Goal: Task Accomplishment & Management: Complete application form

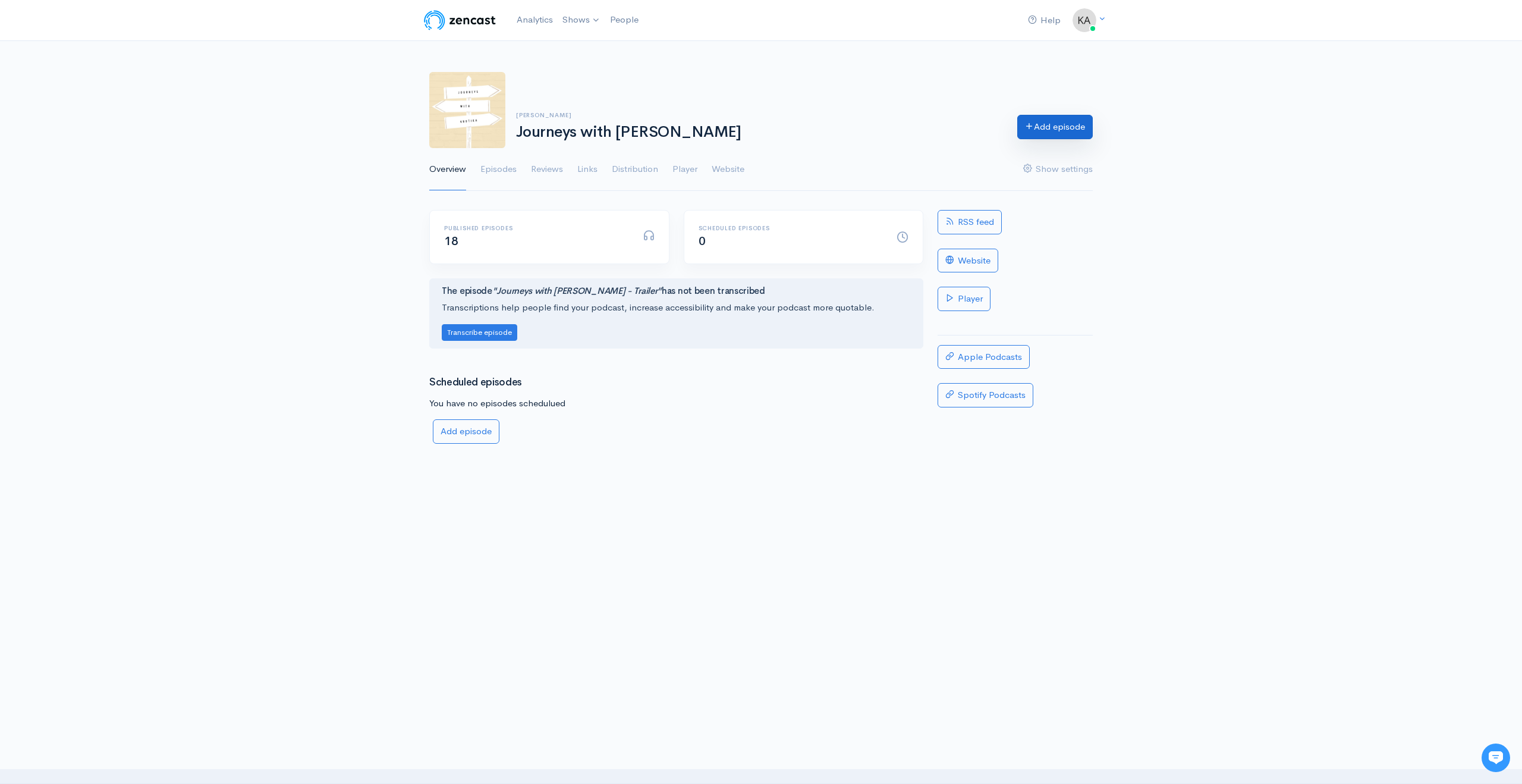
click at [1033, 135] on link "Add episode" at bounding box center [1055, 126] width 76 height 25
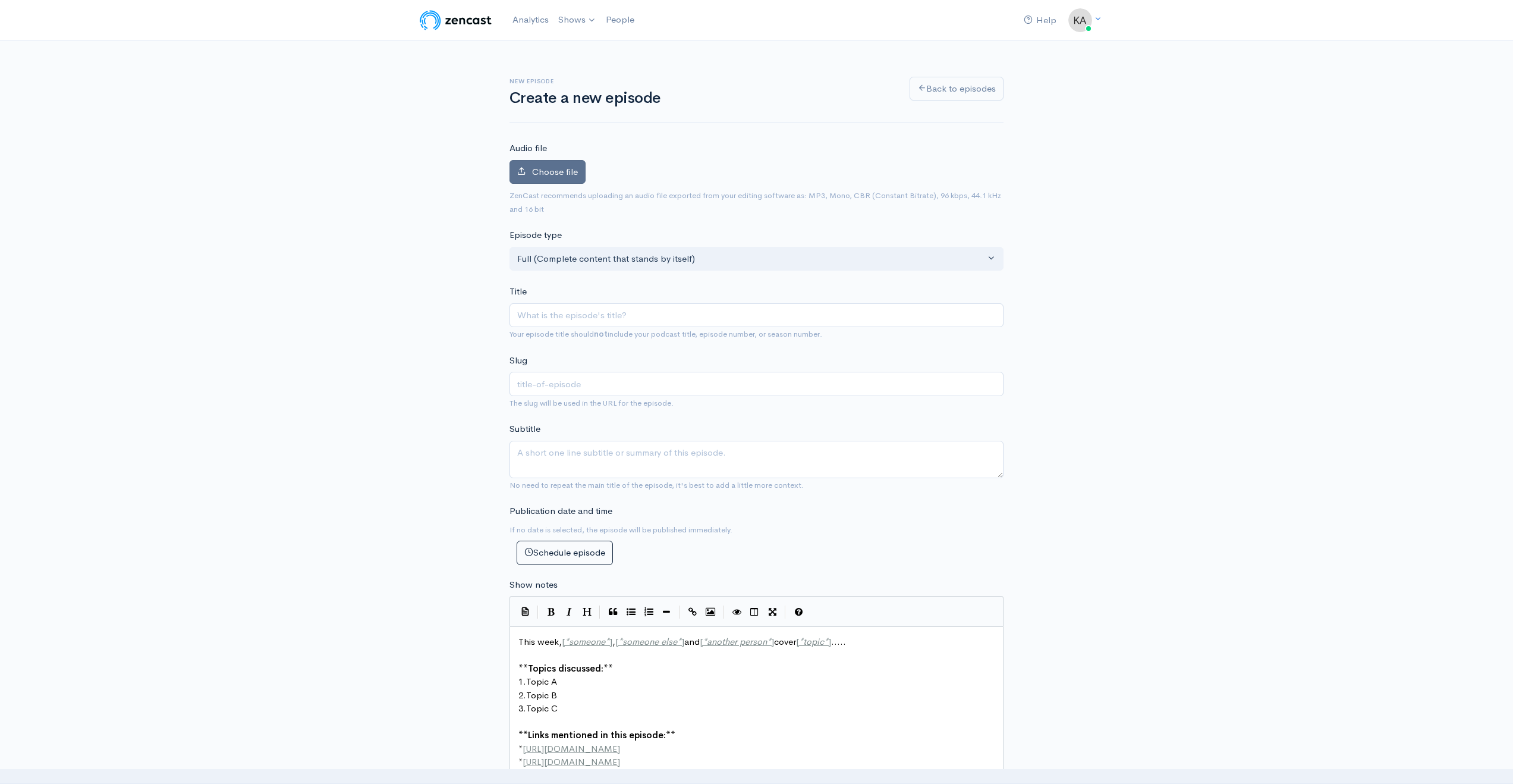
click at [546, 166] on span "Choose file" at bounding box center [555, 171] width 46 height 11
click at [0, 0] on input "Choose file" at bounding box center [0, 0] width 0 height 0
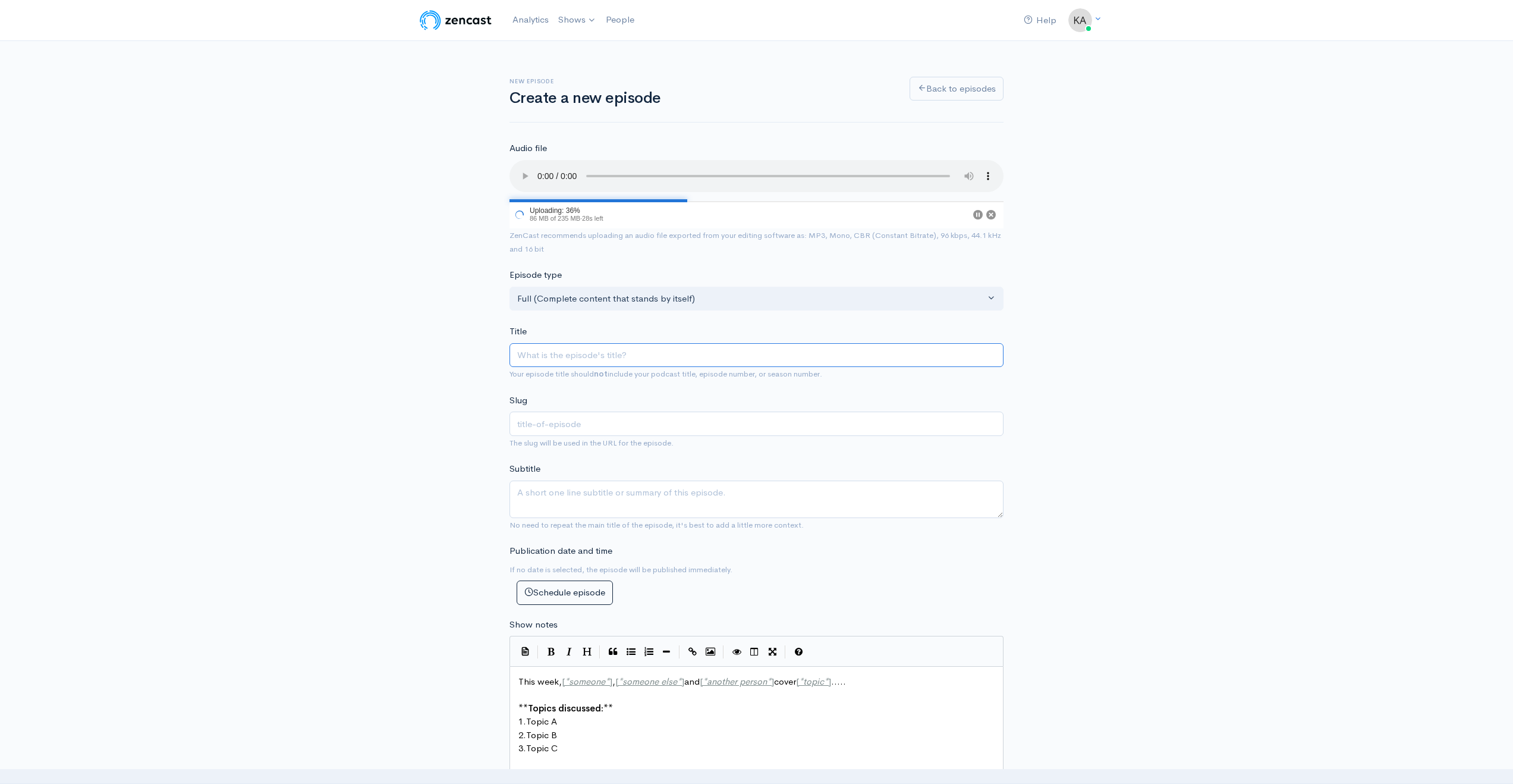
click at [540, 357] on input "Title" at bounding box center [756, 355] width 494 height 25
type input "a"
type input "A"
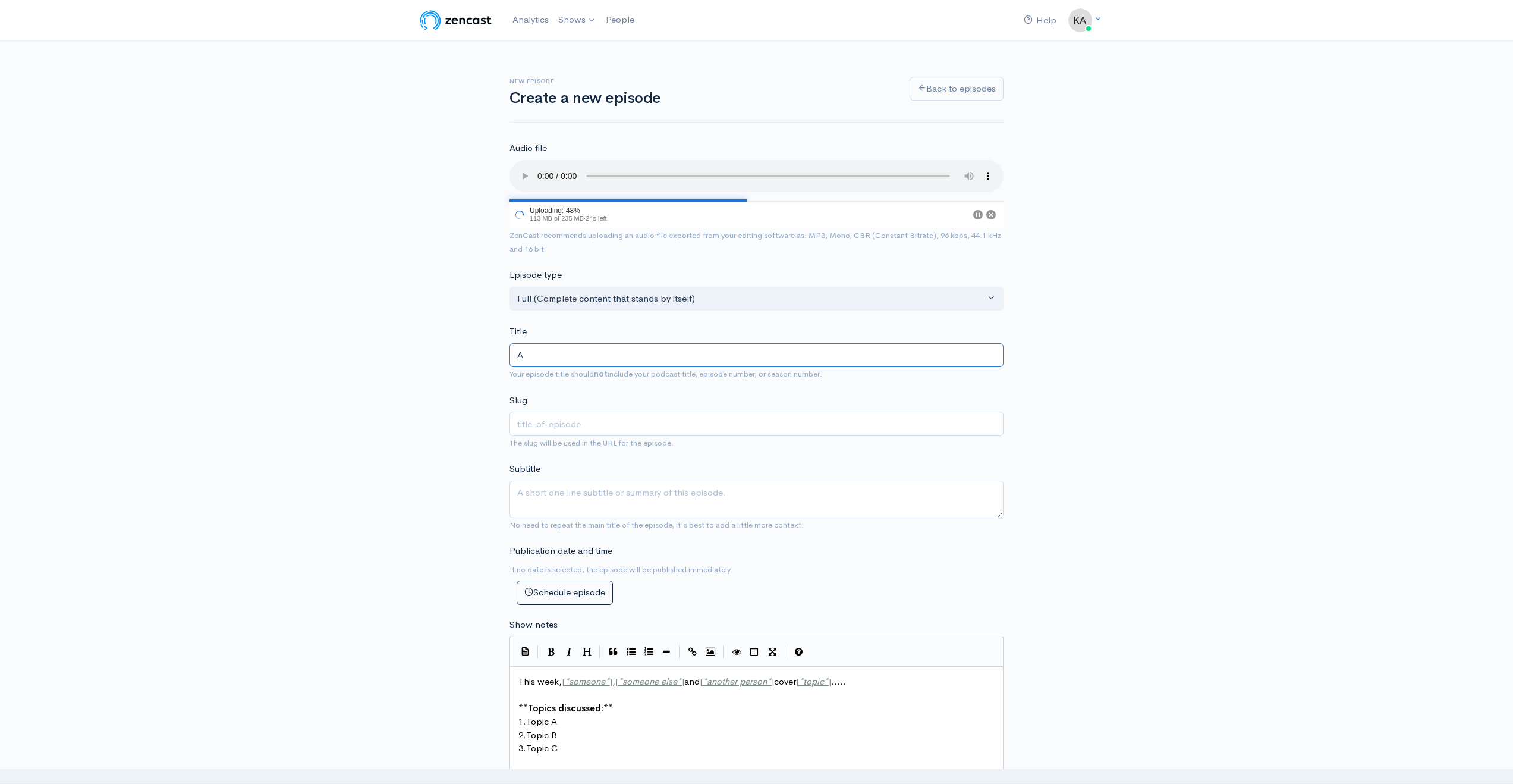
type input "a"
type input "Au"
type input "au"
type input "Aum"
type input "aum"
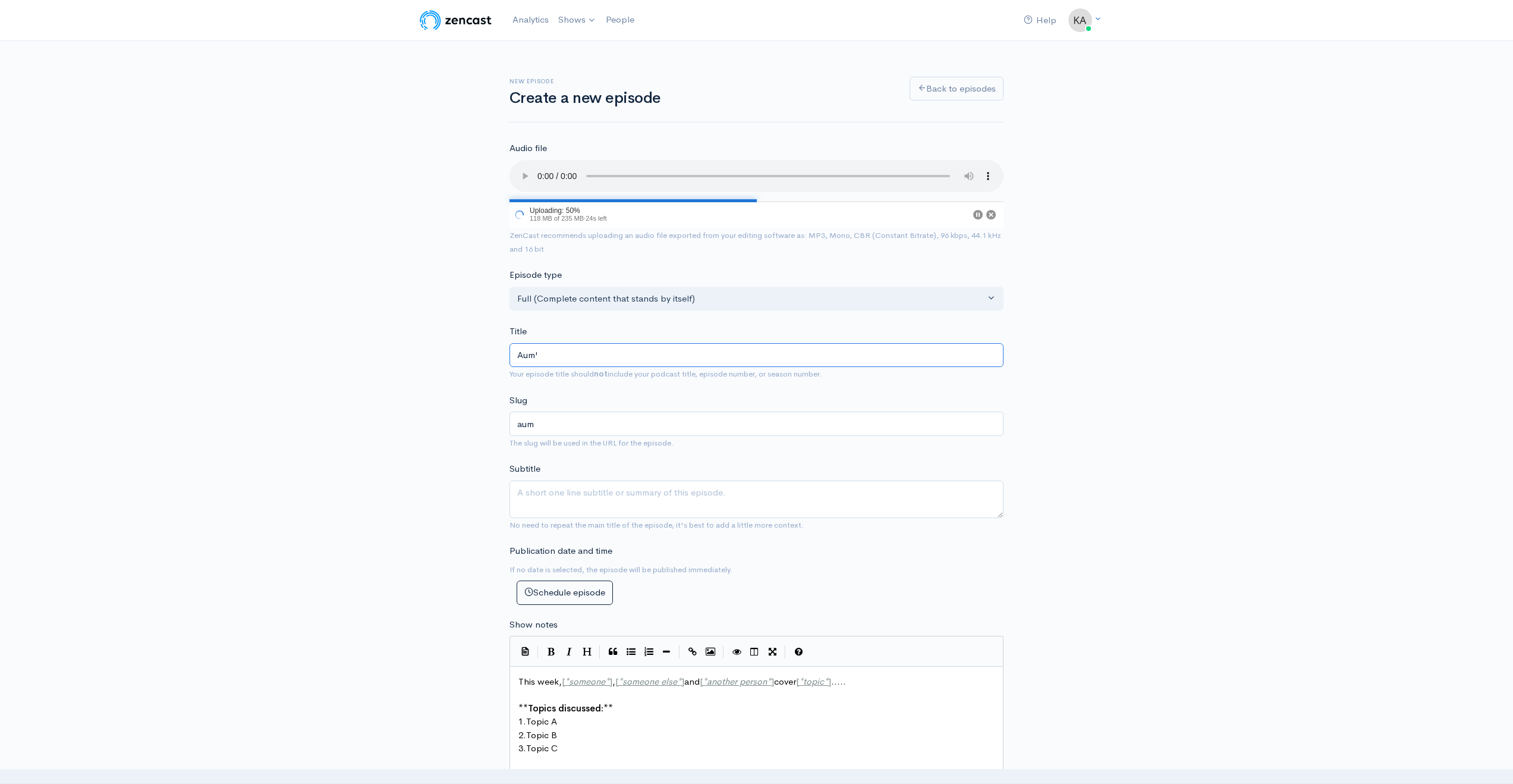
type input "Aum's"
type input "aums"
type input "Aum's J"
type input "aums-j"
type input "Aum's Jo"
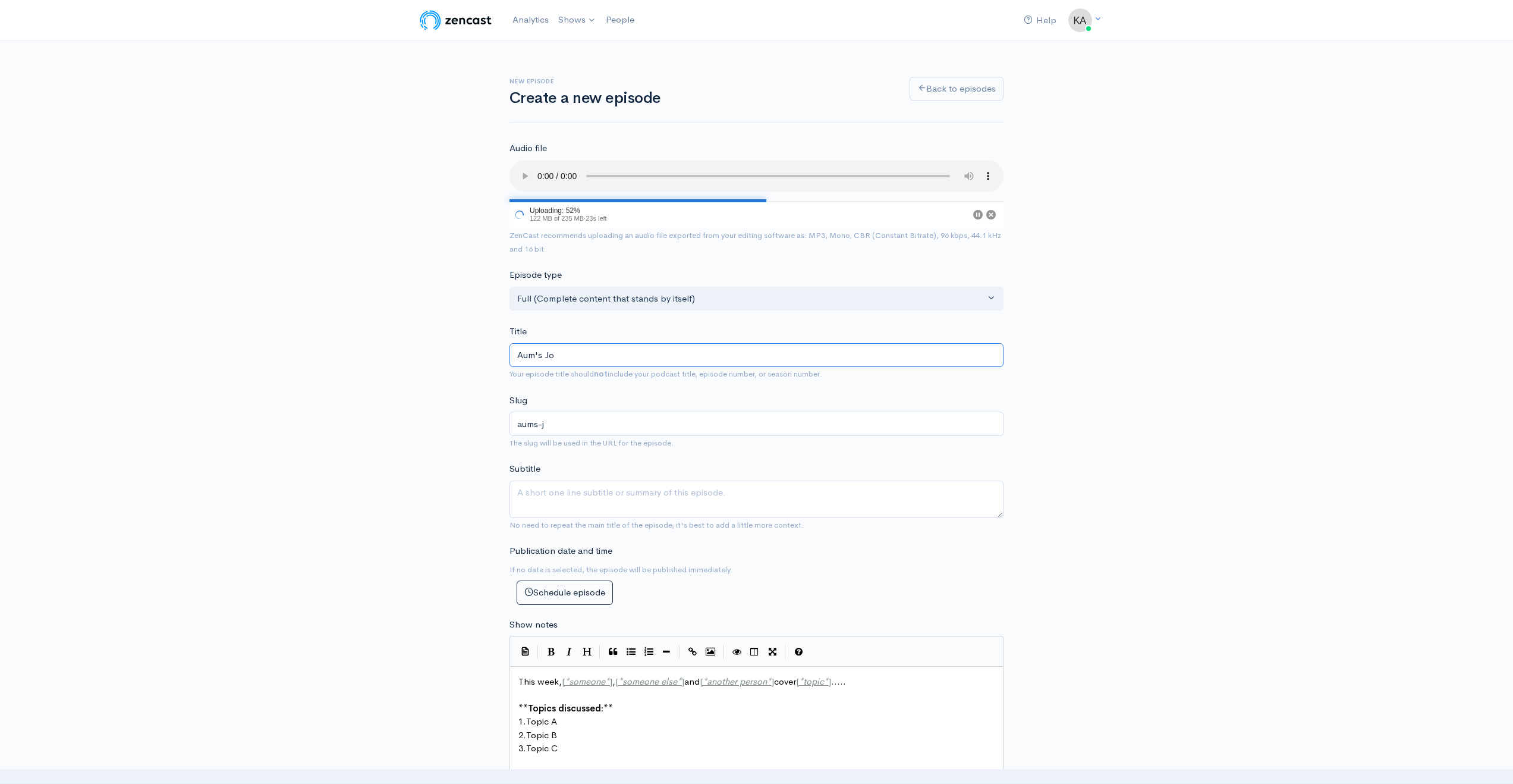
type input "aums-jo"
type input "Aum's Jou"
type input "aums-jou"
type input "Aum's Jour"
type input "aums-jour"
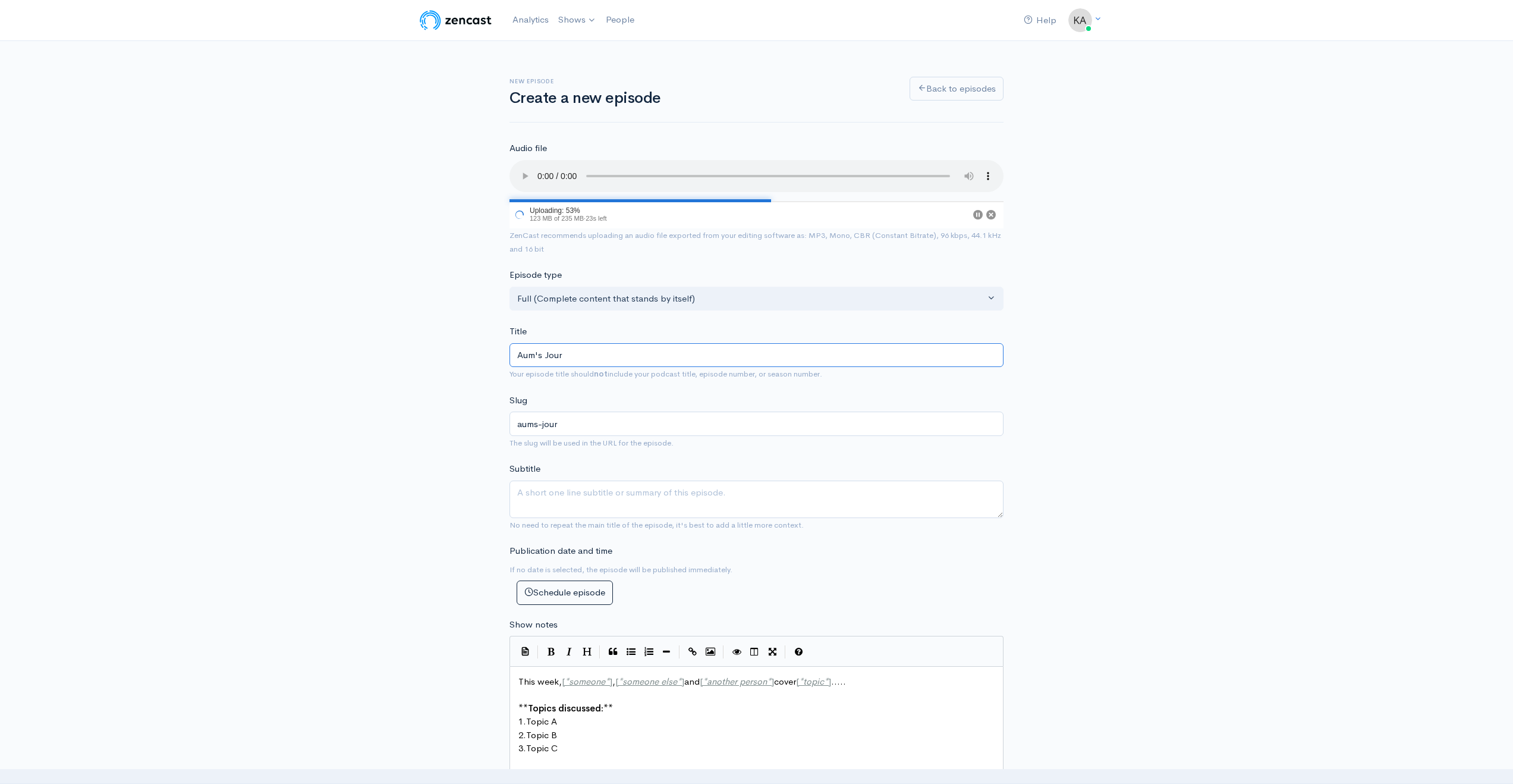
type input "Aum's Journ"
type input "aums-journ"
type input "Aum's Journe"
type input "aums-journe"
type input "Aum's Journey"
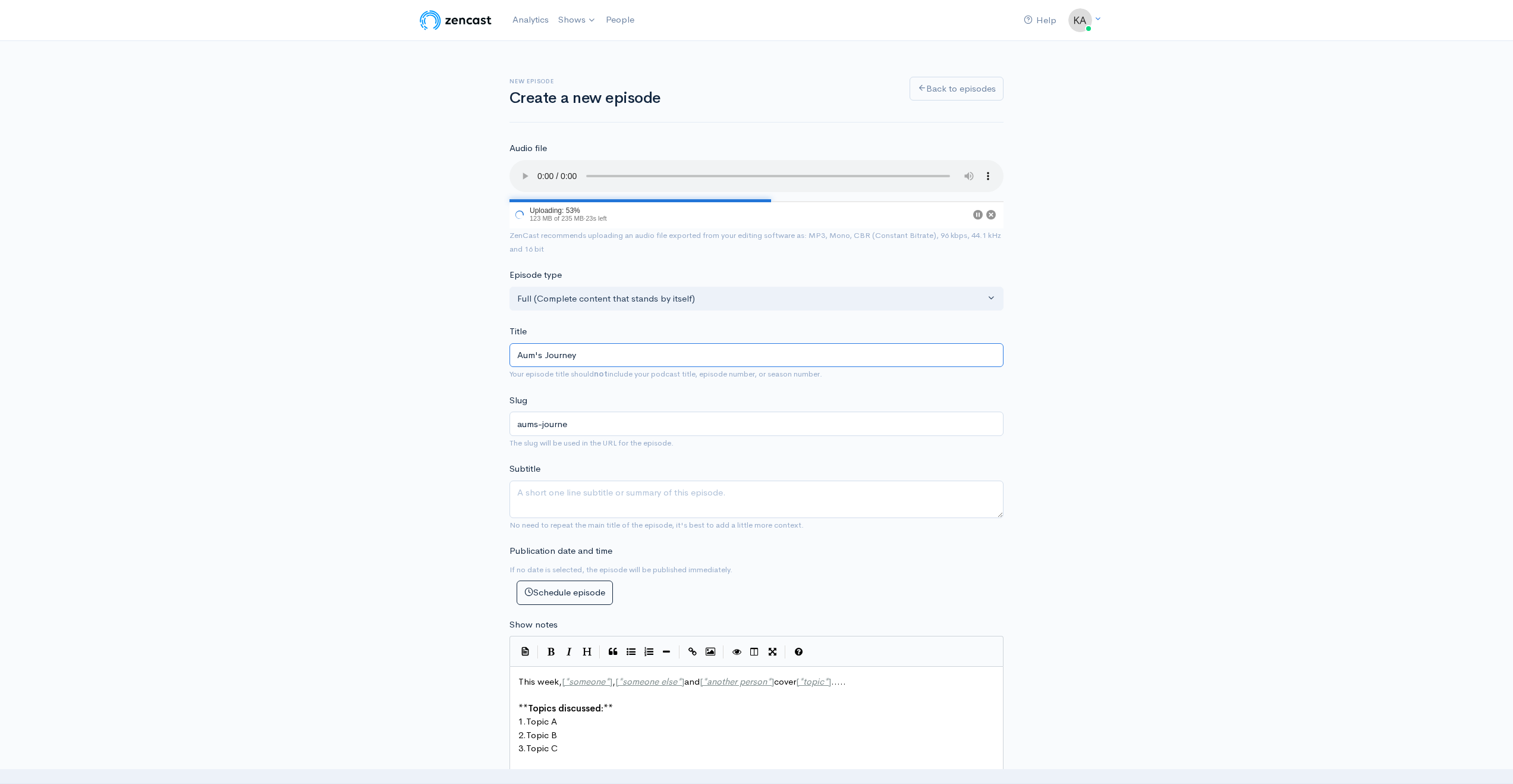
type input "aums-journey"
type input "Aum's Journey: U"
type input "aums-journey-u"
type input "Aum's Journey: Un"
type input "aums-journey-un"
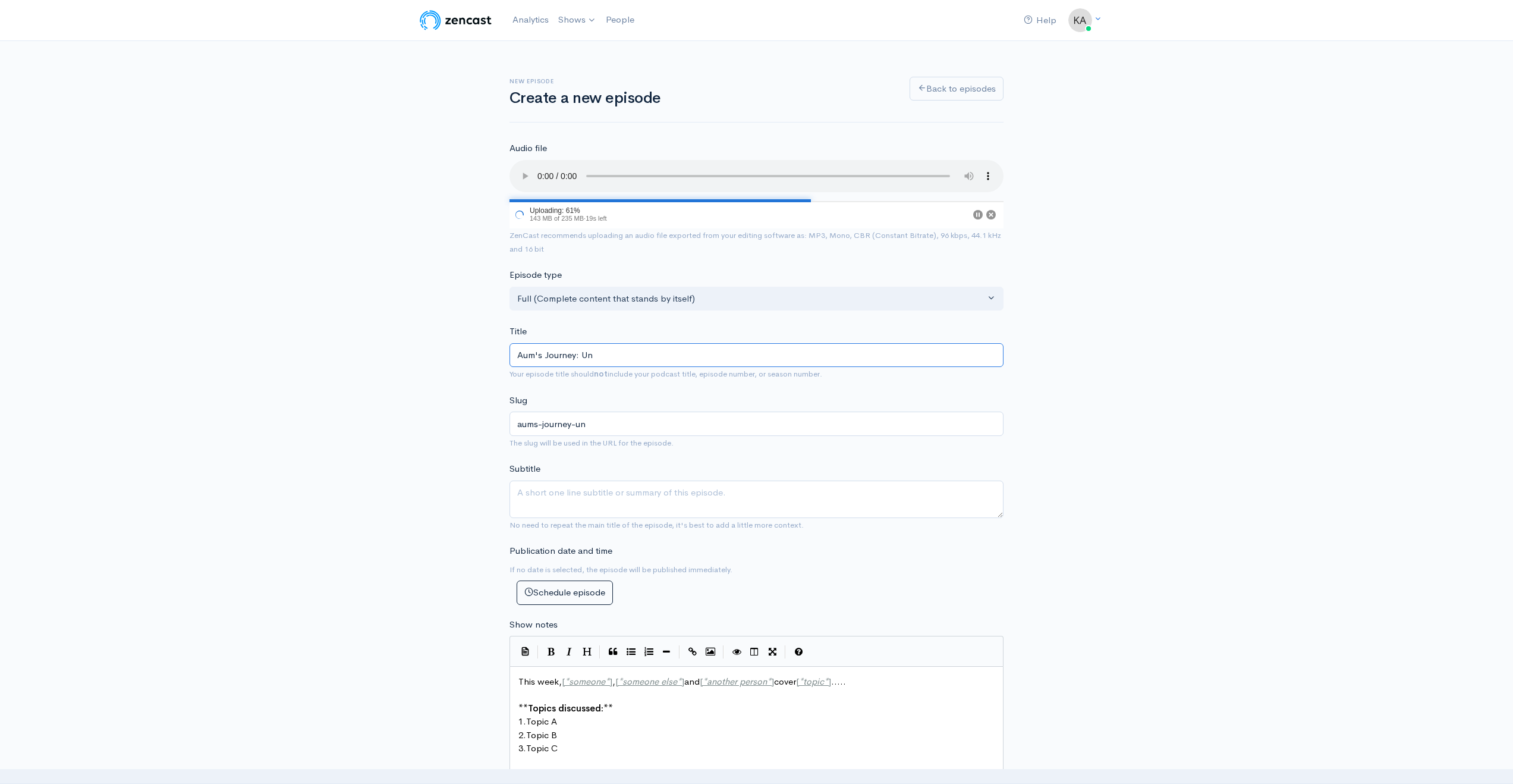
type input "Aum's Journey: Unm"
type input "aums-journey-unm"
type input "Aum's Journey: Unmas"
type input "aums-journey-unmas"
type input "Aum's Journey: Unmask"
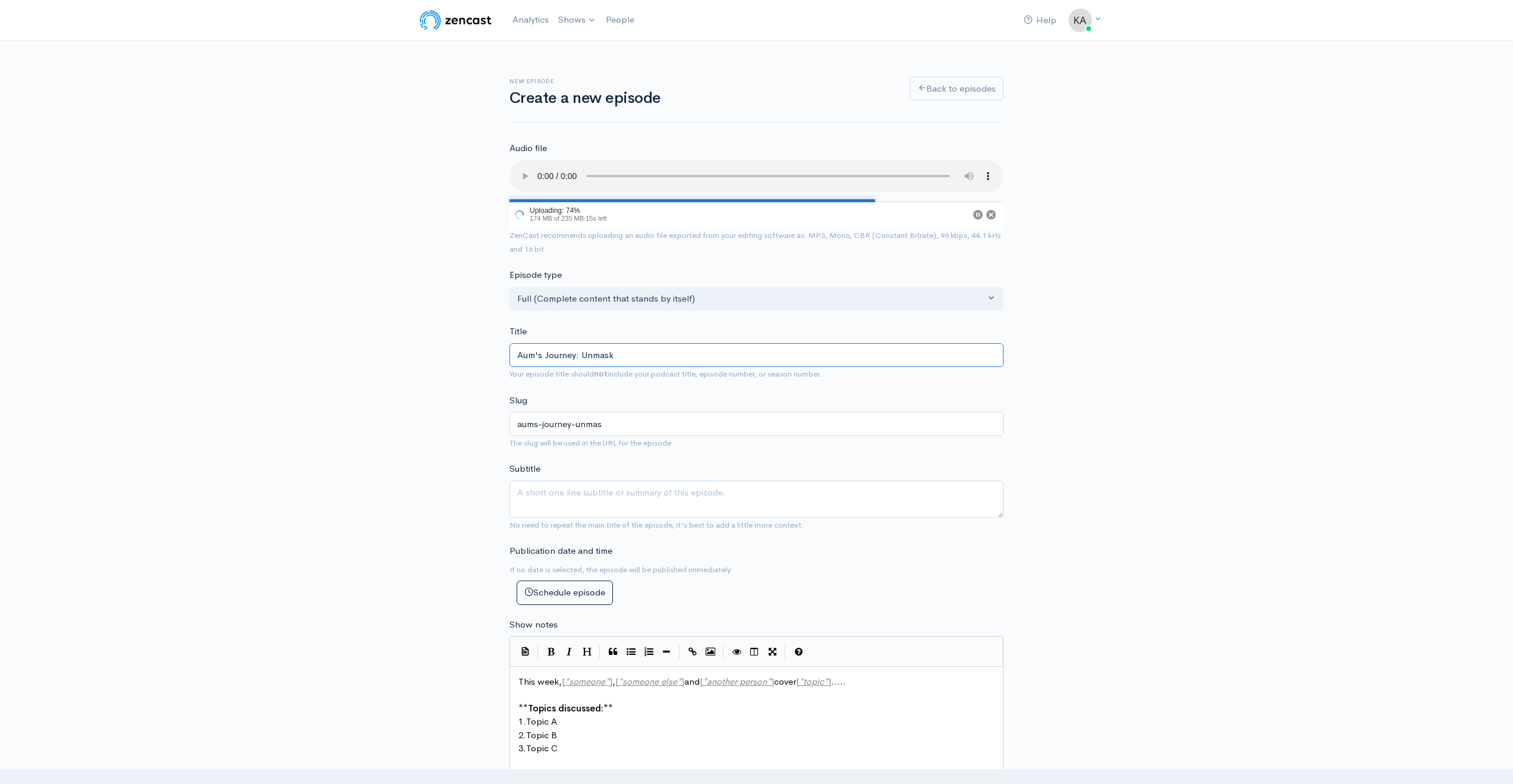
type input "aums-journey-unmask"
type input "Aum's Journey: Unmaski"
type input "aums-journey-unmaski"
type input "Aum's Journey: Unmaskin"
type input "aums-journey-unmaskin"
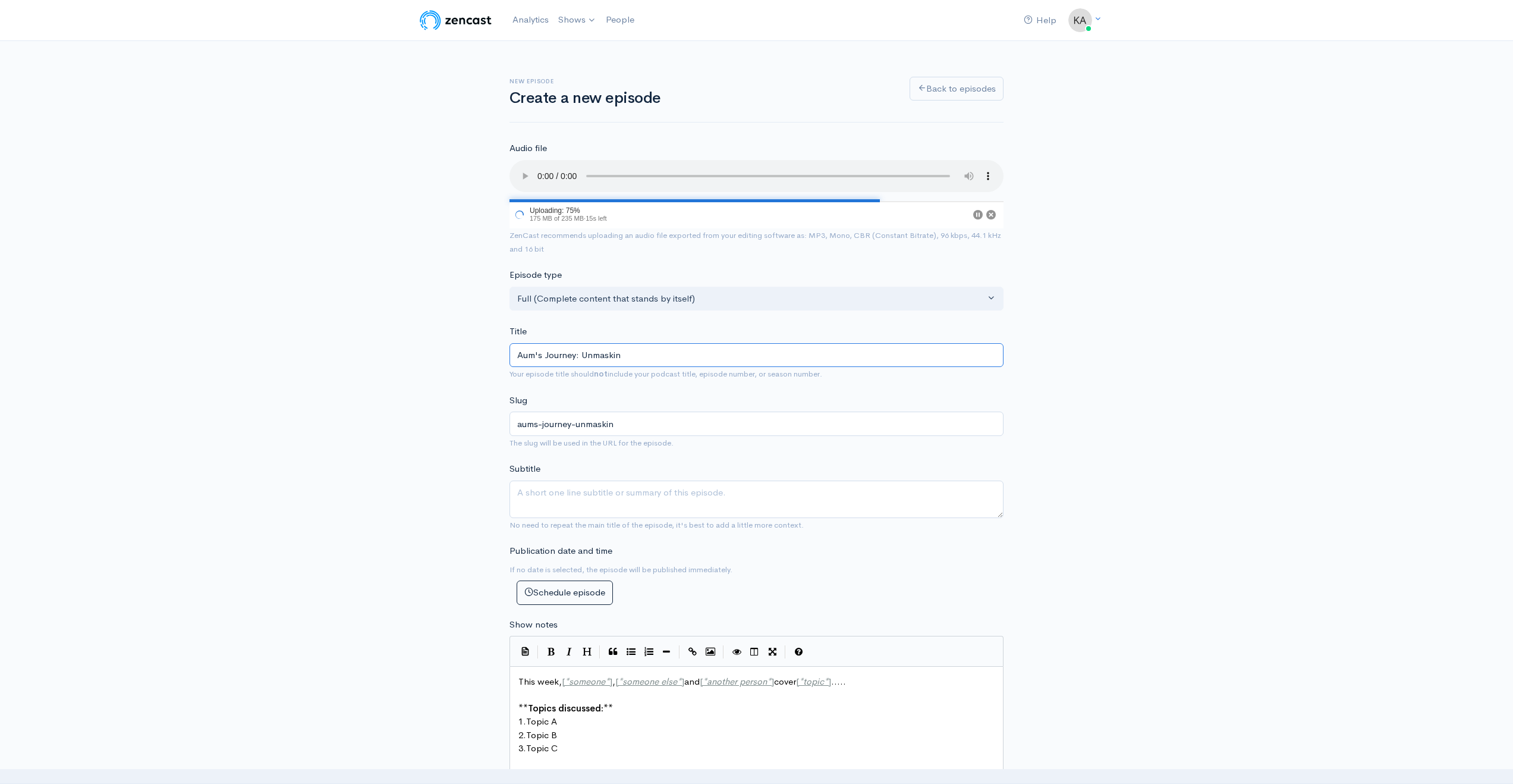
type input "Aum's Journey: Unmasking"
type input "aums-journey-unmasking"
type input "Aum's Journey: Unmasking I"
type input "aums-journey-unmasking-i"
type input "Aum's Journey: Unmasking Is"
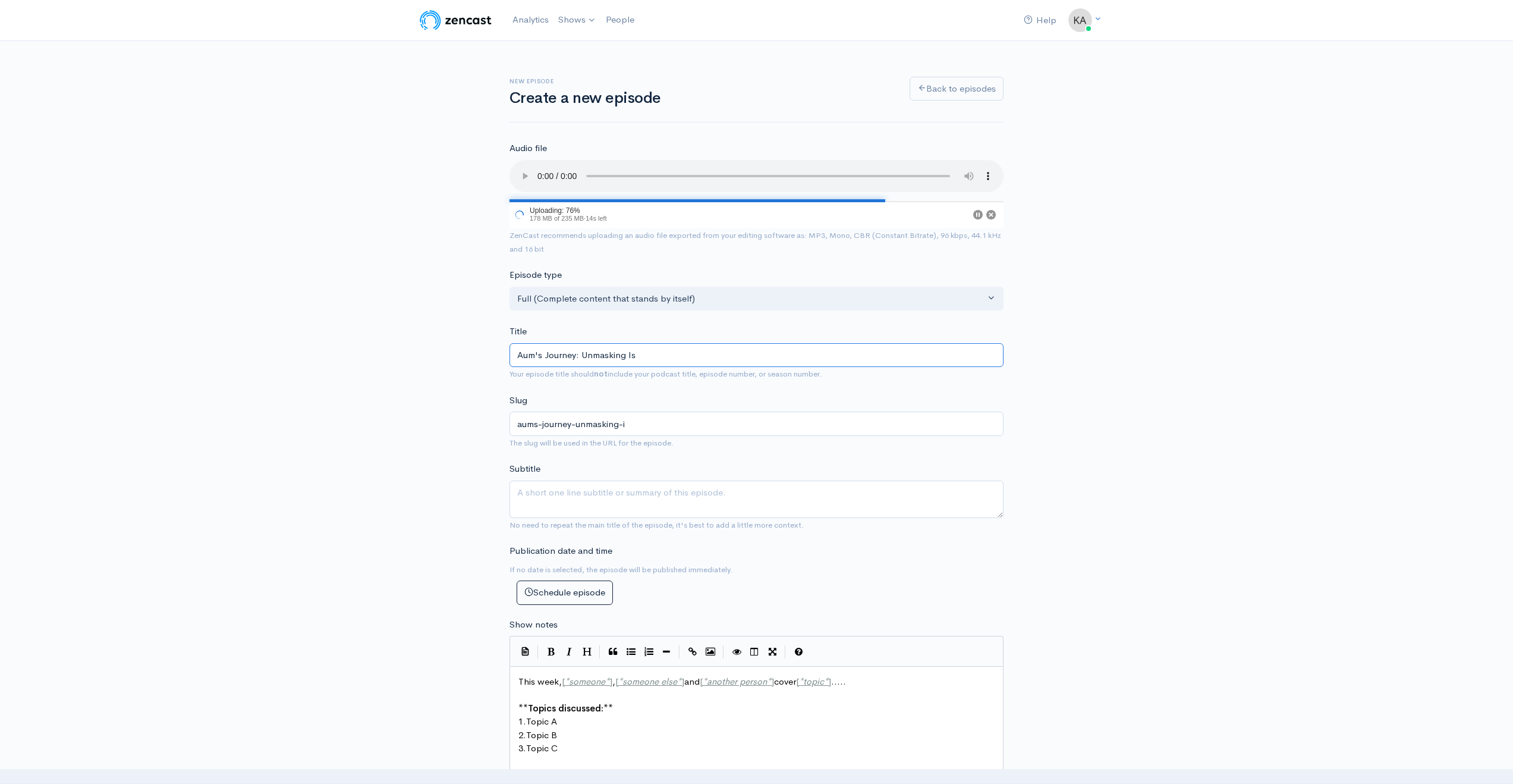
type input "aums-journey-unmasking-is"
type input "Aum's Journey: Unmasking Iswe"
type input "aums-journey-unmasking-iswe"
type input "Aum's Journey: Unmasking Iswen"
type input "aums-journey-unmasking-iswen"
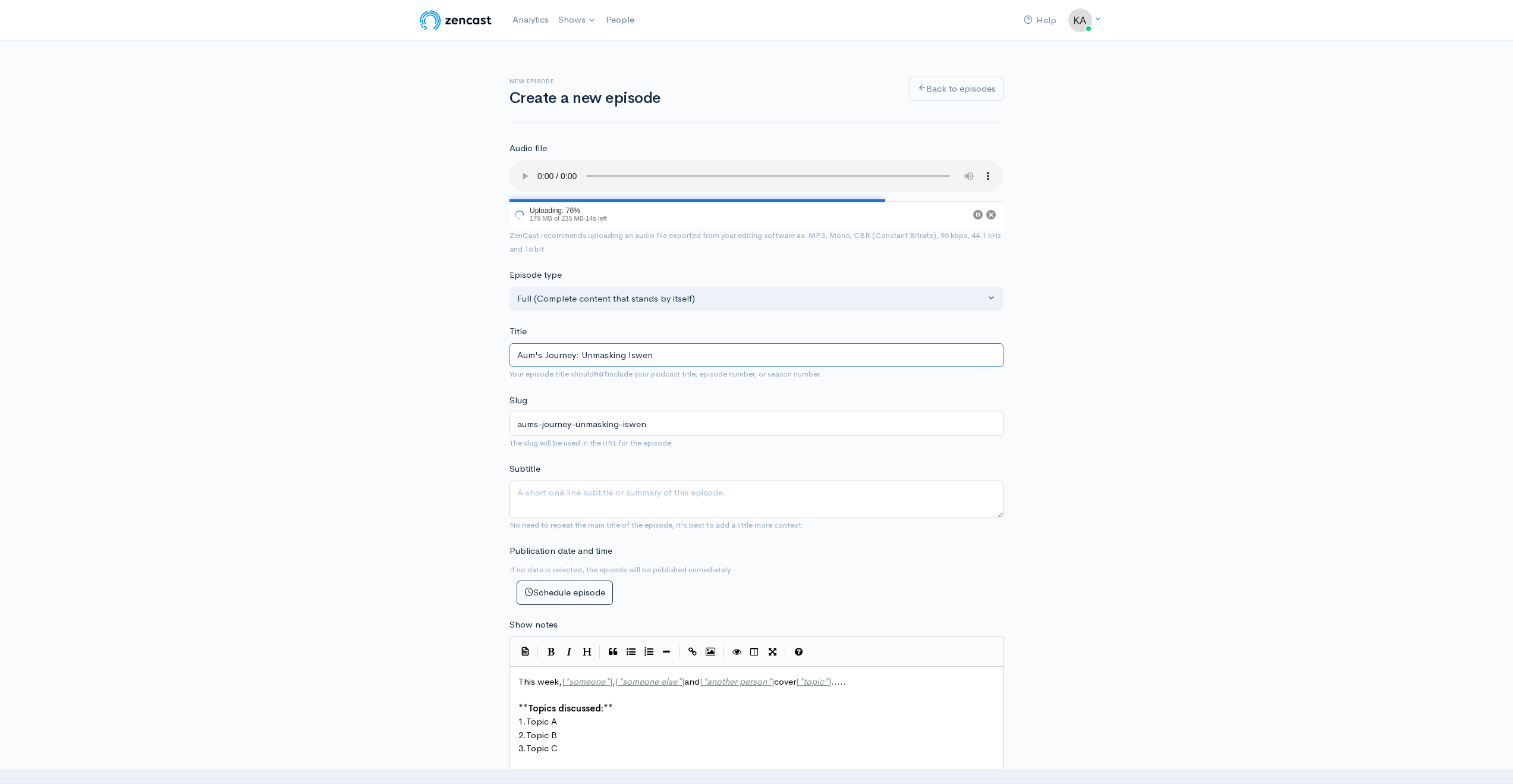
type input "Aum's Journey: Unmasking Iswe"
type input "aums-journey-unmasking-iswe"
type input "Aum's Journey: Unmasking Isw"
type input "aums-journey-unmasking-isw"
type input "Aum's Journey: Unmasking Is"
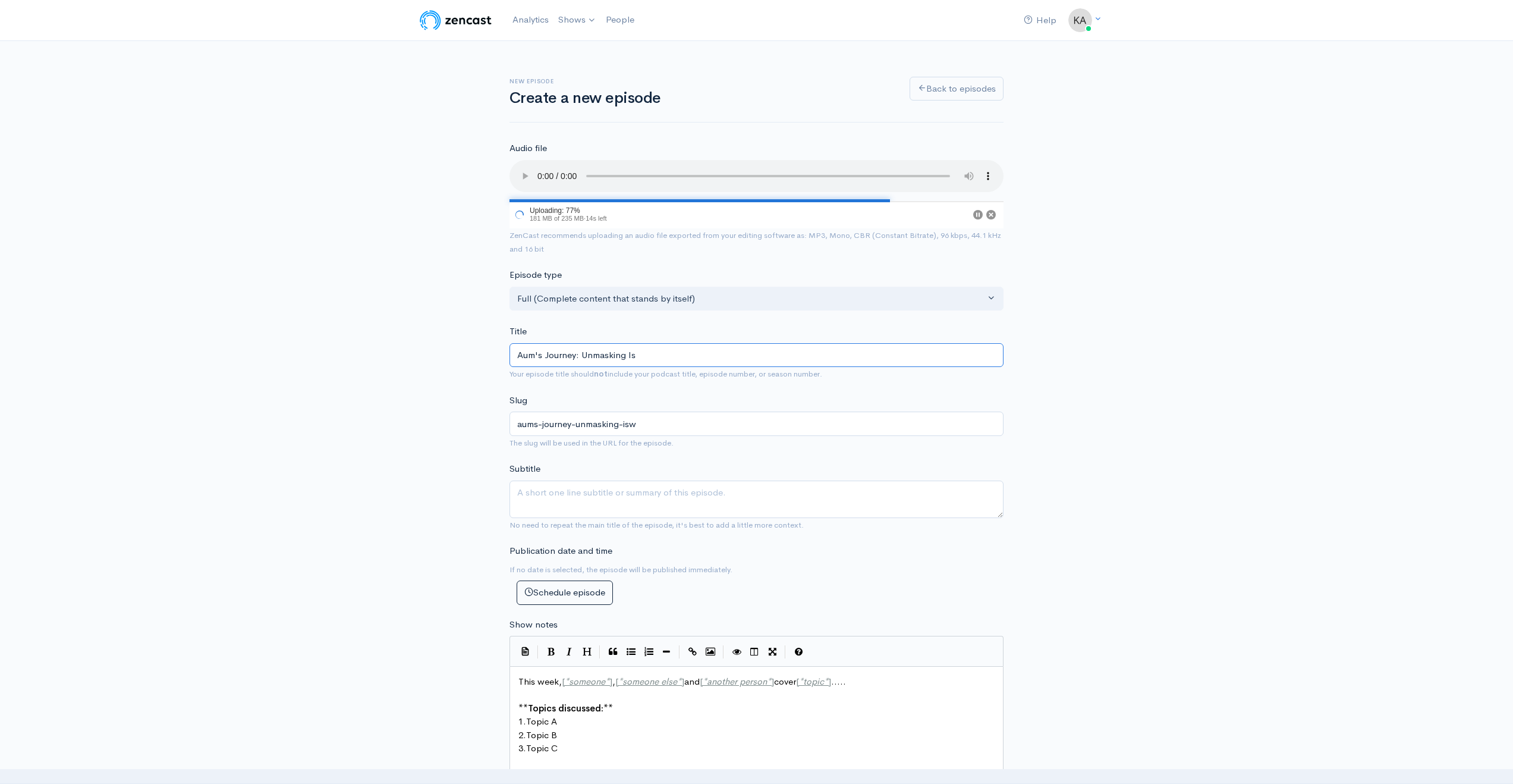
type input "aums-journey-unmasking-is"
type input "Aum's Journey: Unmasking I"
type input "aums-journey-unmasking-i"
type input "Aum's Journey: Unmasking"
type input "aums-journey-unmasking"
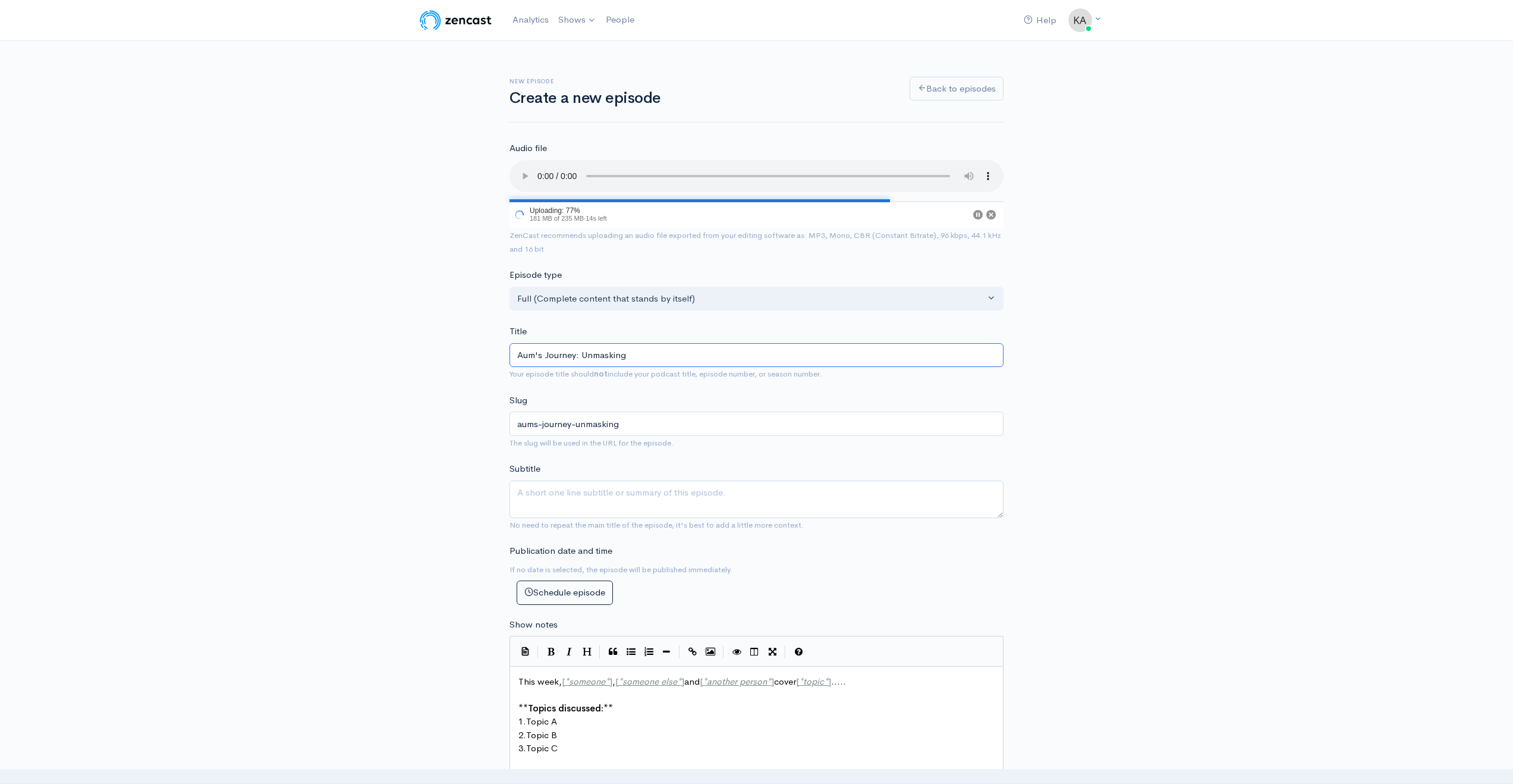
type input "Aum's Journey: Unmasking i"
type input "aums-journey-unmasking-i"
type input "Aum's Journey: Unmasking ide"
type input "aums-journey-unmasking-ide"
type input "Aum's Journey: Unmasking iden"
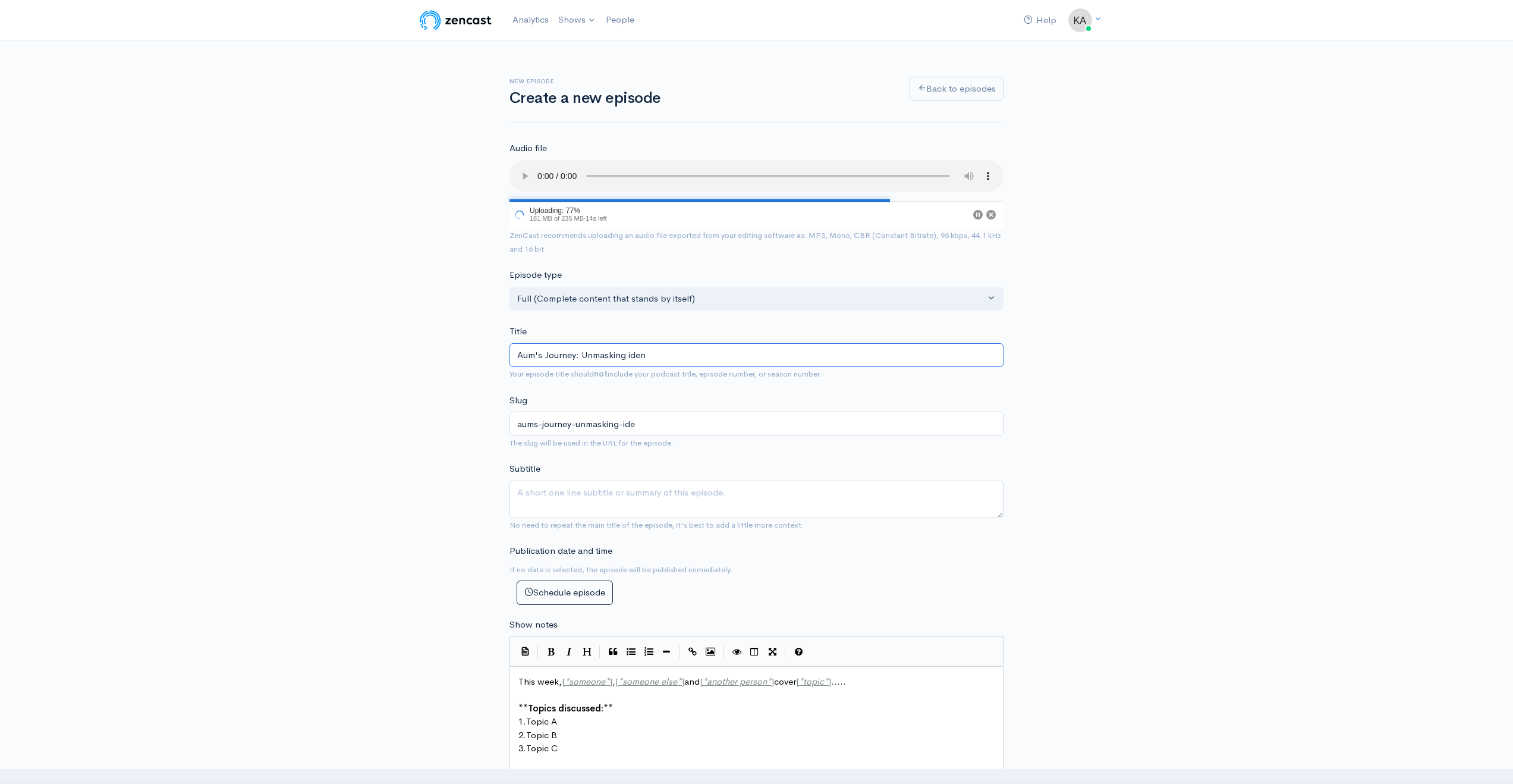
type input "aums-journey-unmasking-iden"
type input "Aum's Journey: Unmasking ident"
type input "aums-journey-unmasking-ident"
type input "Aum's Journey: Unmasking identi"
type input "aums-journey-unmasking-identi"
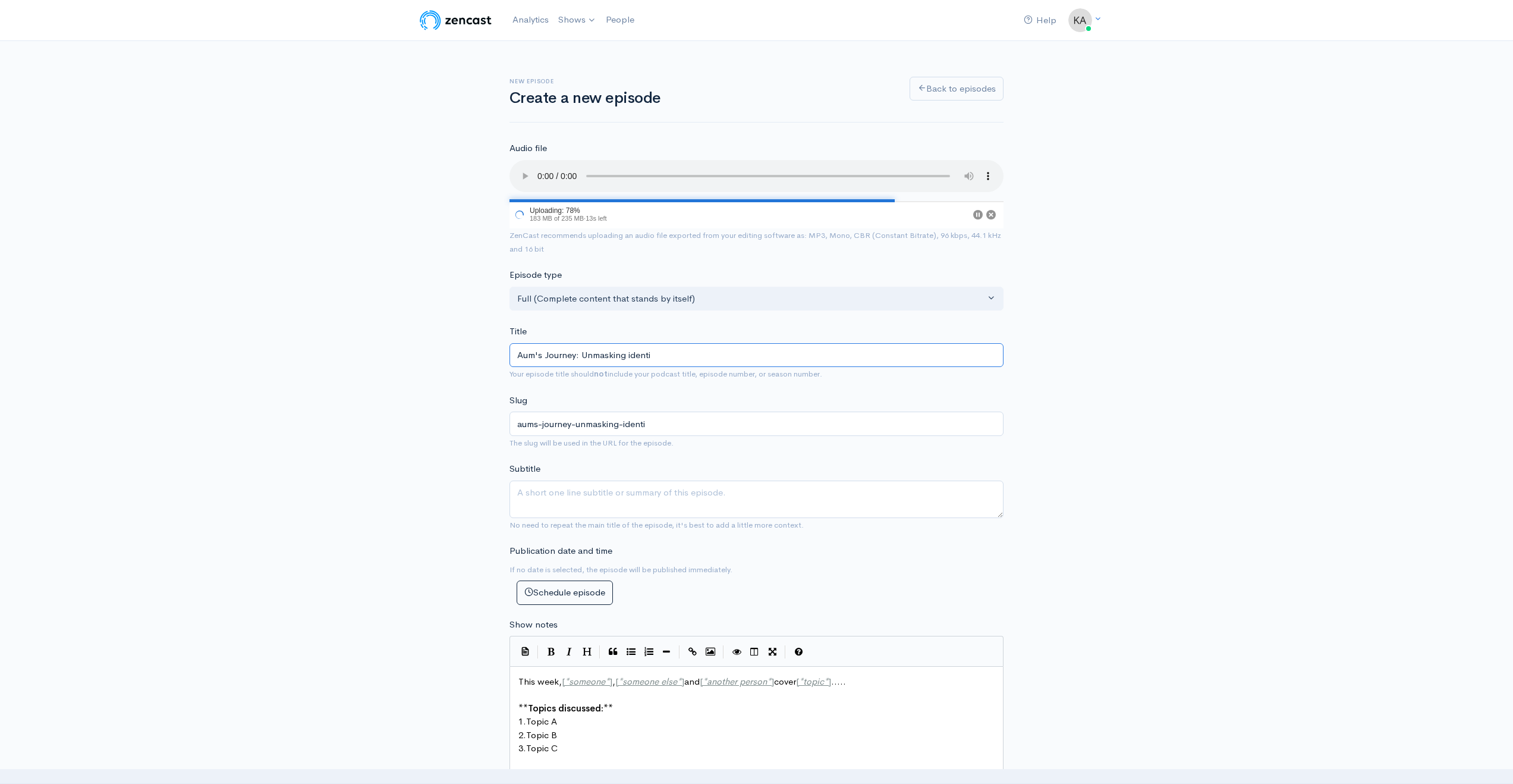
type input "Aum's Journey: Unmasking identit"
type input "aums-journey-unmasking-identit"
type input "Aum's Journey: Unmasking identity"
type input "aums-journey-unmasking-identity"
type input "Aum's Journey: Unmasking identity"
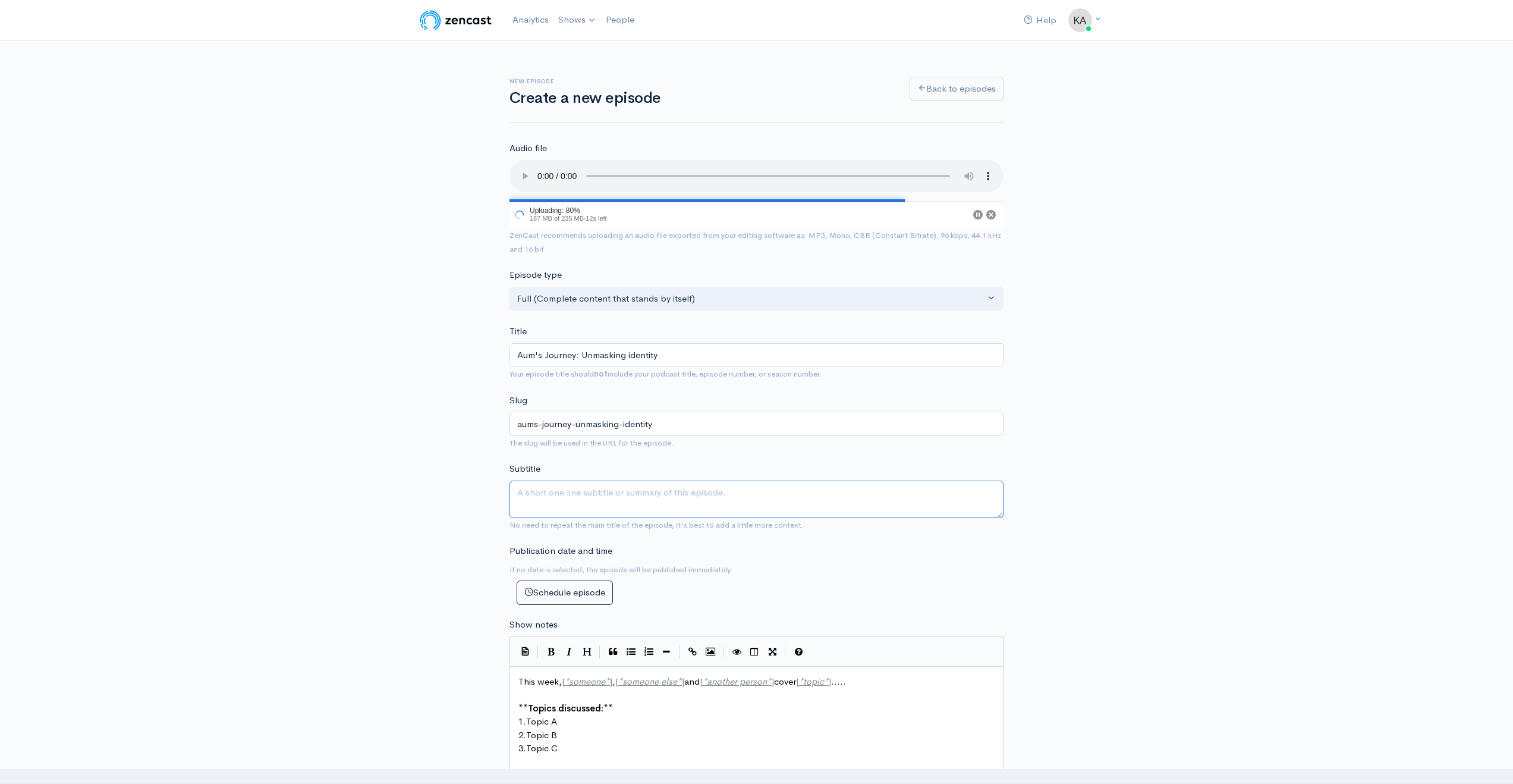
click at [555, 502] on textarea "Subtitle" at bounding box center [756, 499] width 494 height 37
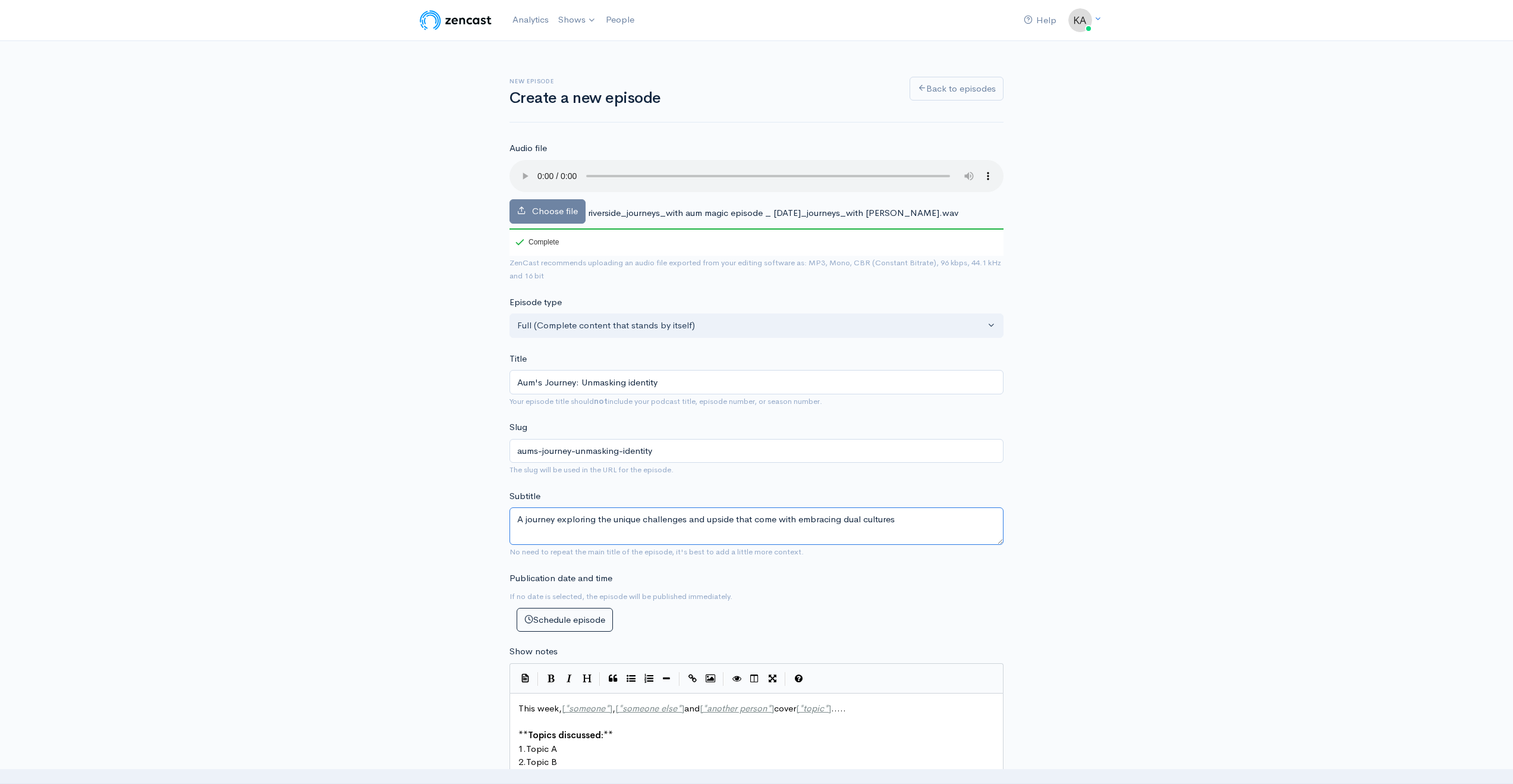
click at [632, 522] on textarea "A journey exploring the unique challenges and upside that come with embracing d…" at bounding box center [756, 526] width 494 height 37
drag, startPoint x: 719, startPoint y: 522, endPoint x: 768, endPoint y: 522, distance: 49.0
click at [768, 522] on textarea "A journey exploring the beauty and challenges and upside that come with embraci…" at bounding box center [756, 526] width 494 height 37
click at [884, 525] on textarea "A journey exploring the beauty and challenges that come with embracing dual cul…" at bounding box center [756, 526] width 494 height 37
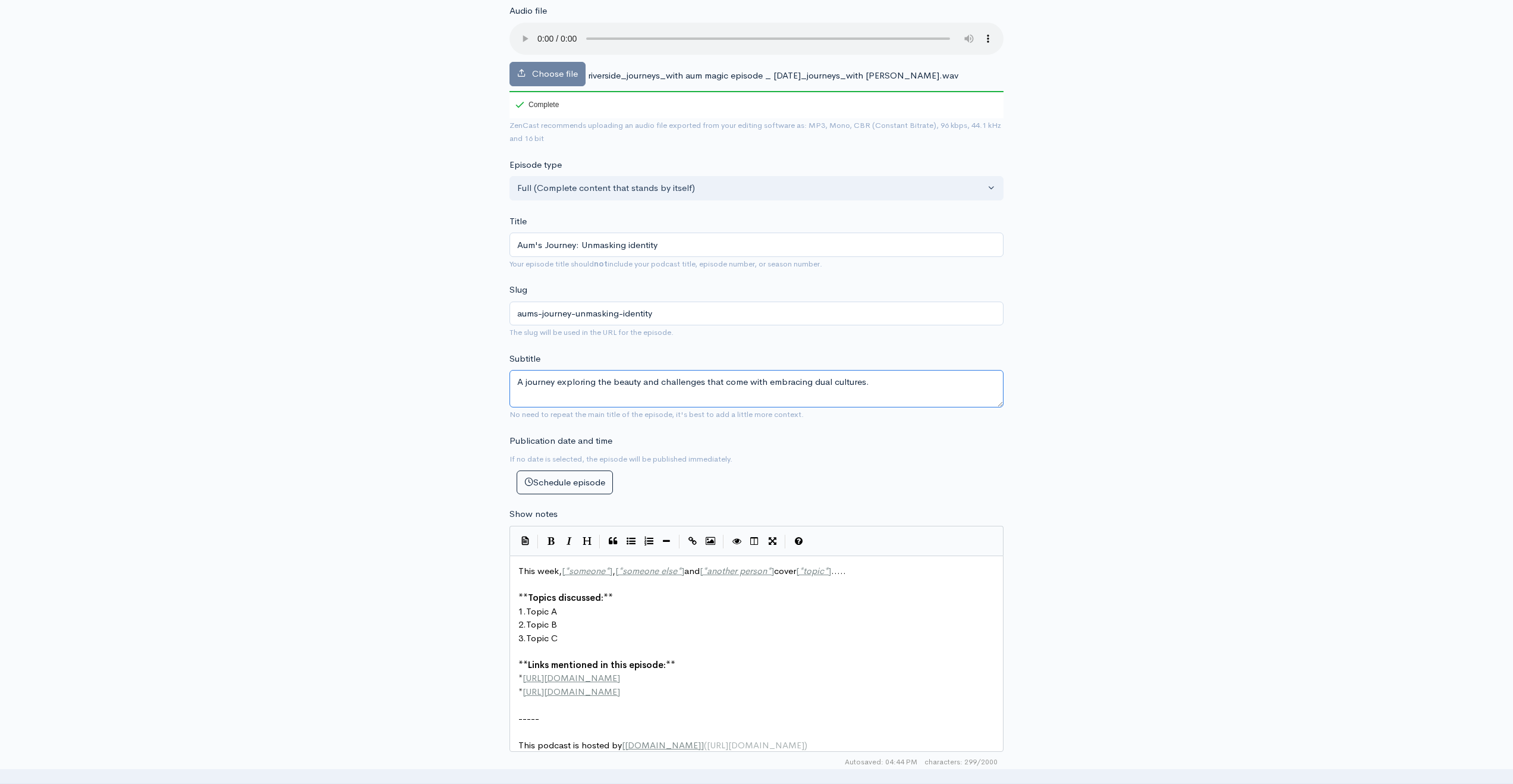
scroll to position [198, 0]
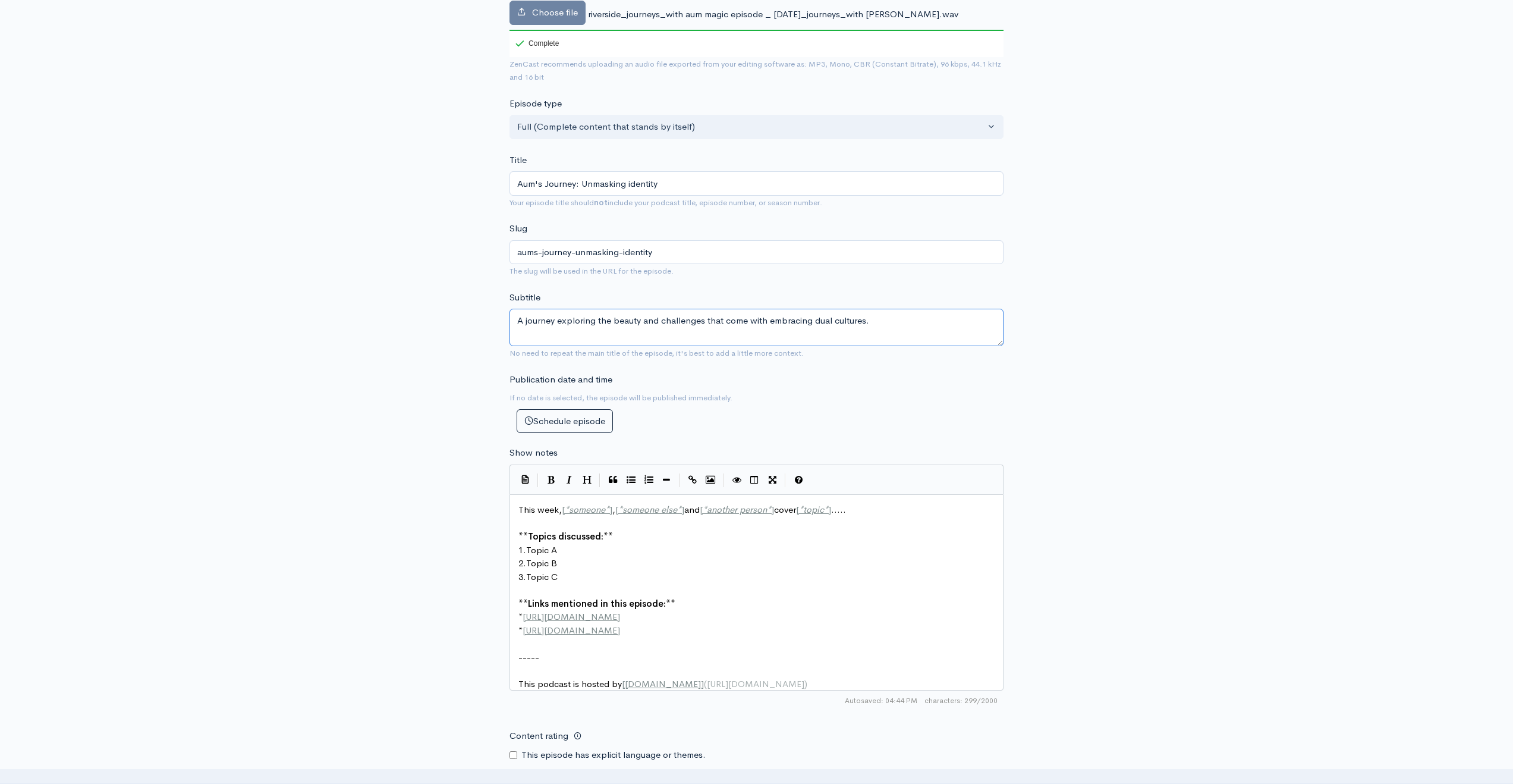
type textarea "A journey exploring the beauty and challenges that come with embracing dual cul…"
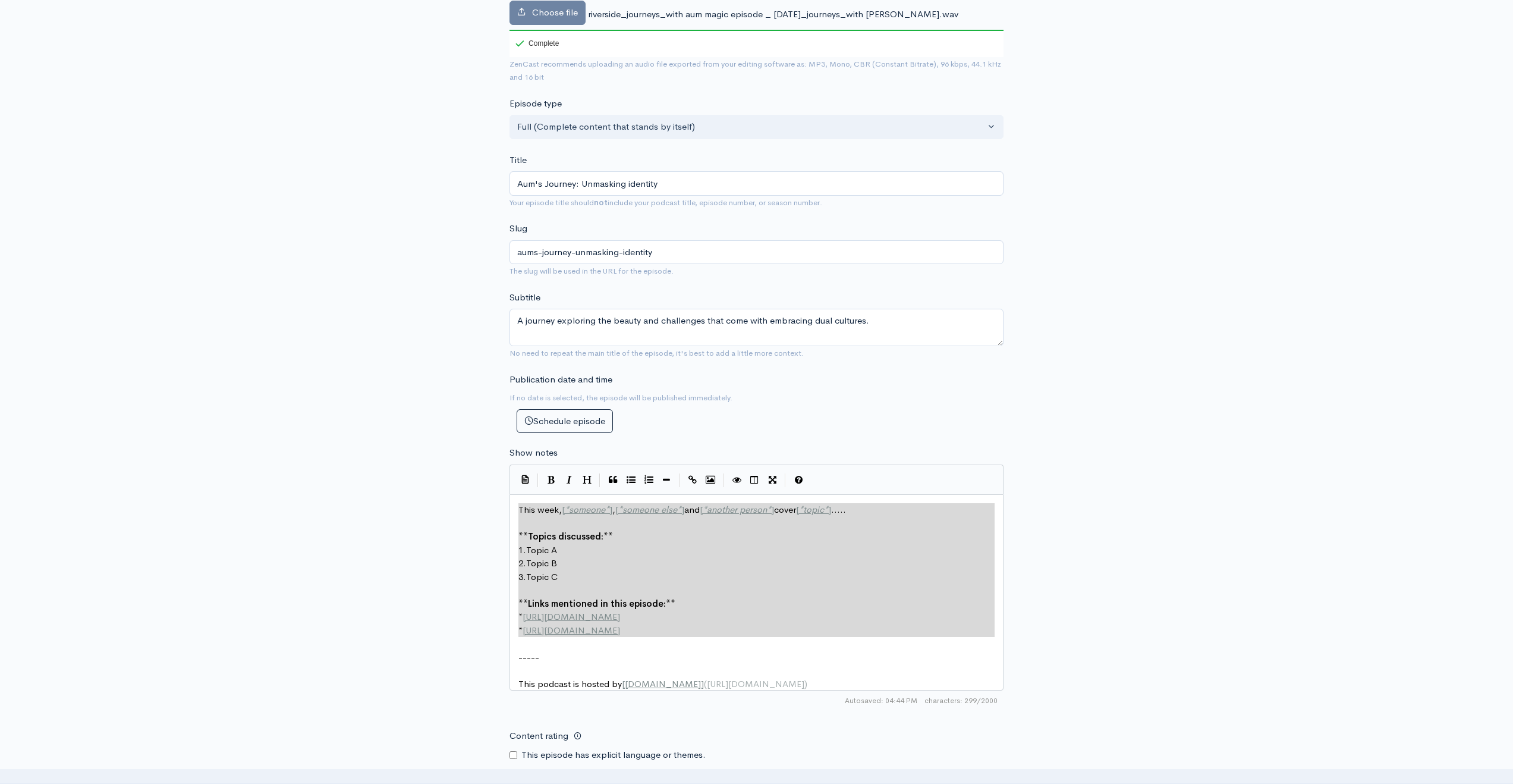
type textarea "This week, [*someone*], [*someone else*] and [*another person*] cover [*topic*]…"
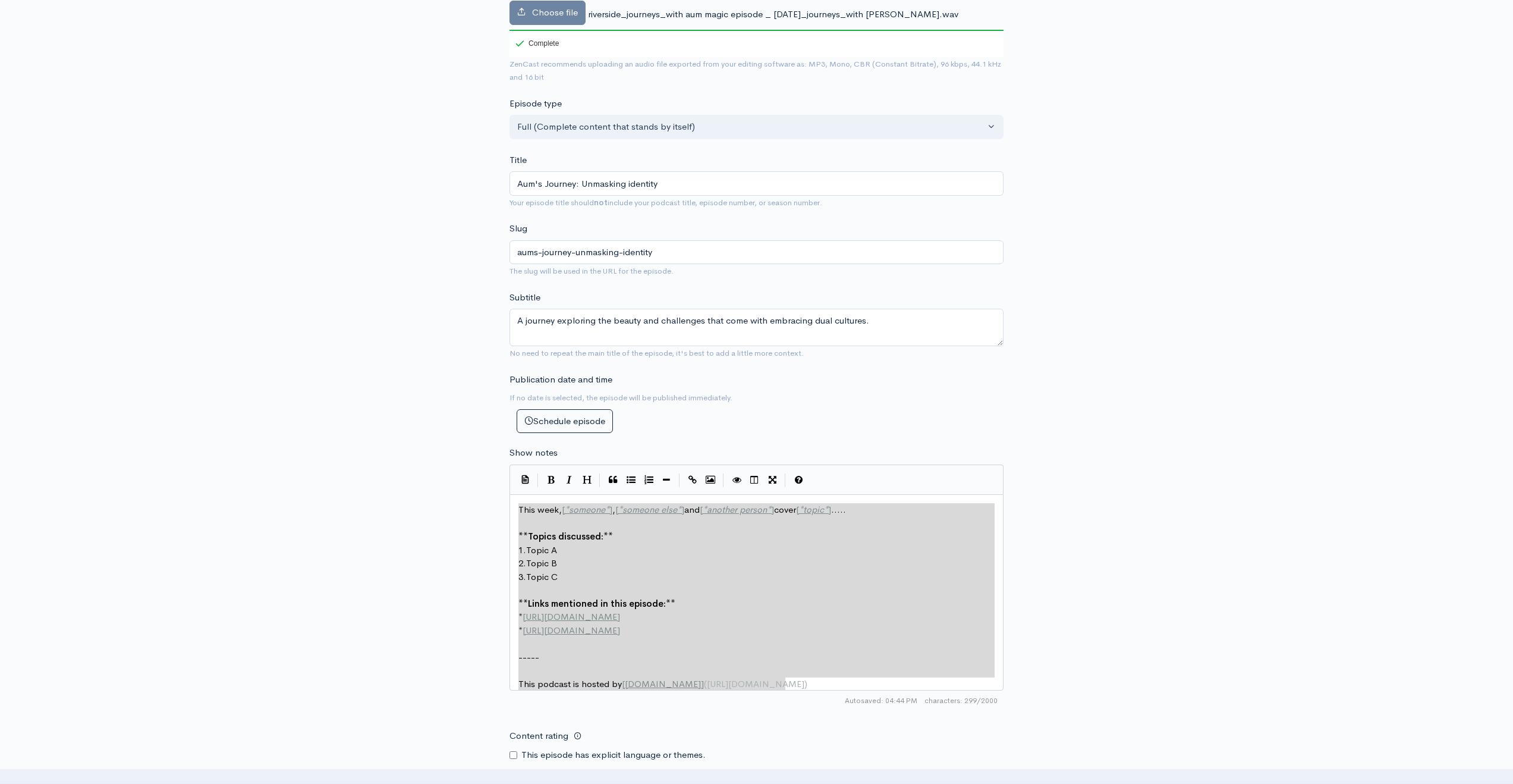
drag, startPoint x: 518, startPoint y: 505, endPoint x: 791, endPoint y: 707, distance: 339.6
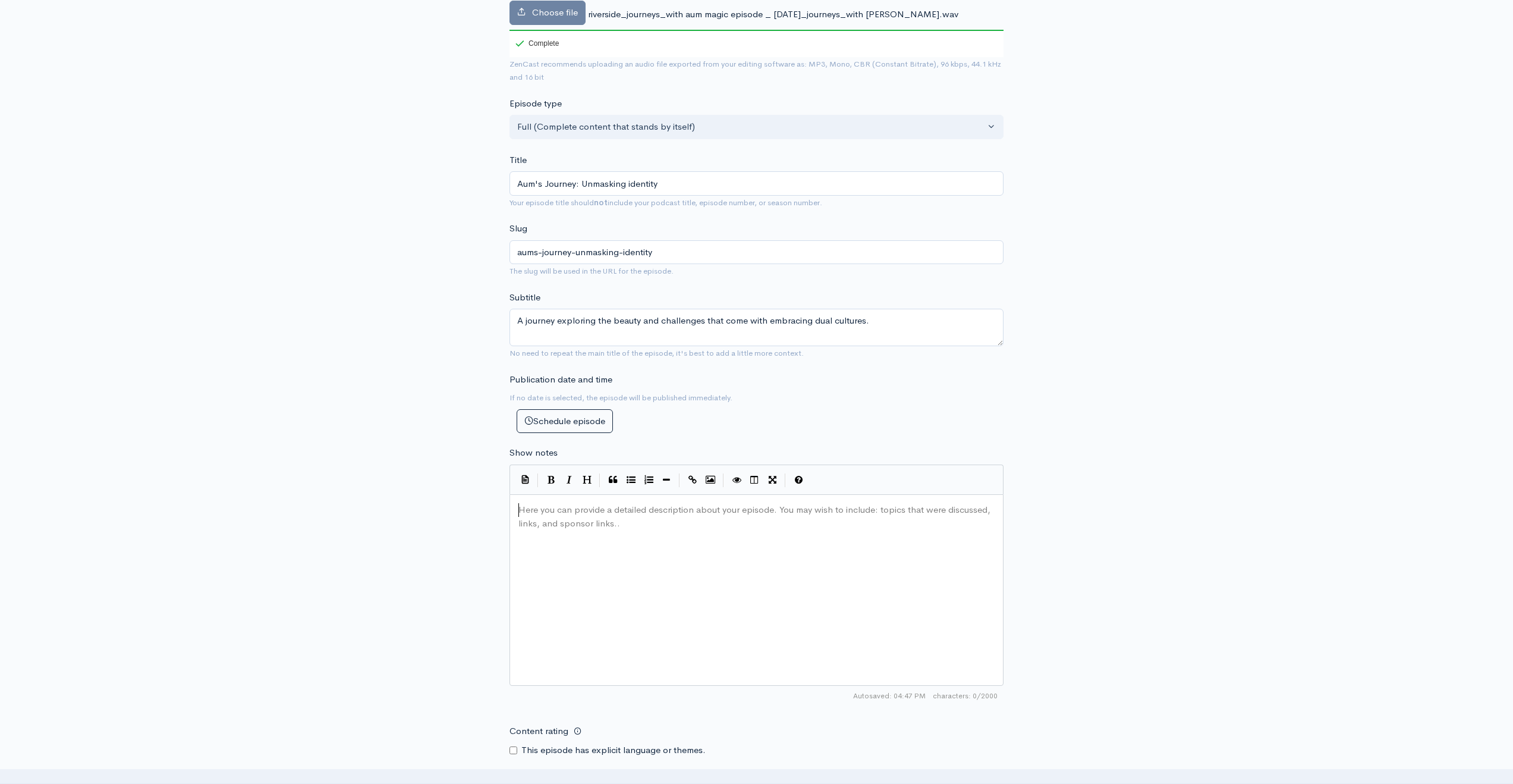
type textarea "​"
paste textarea
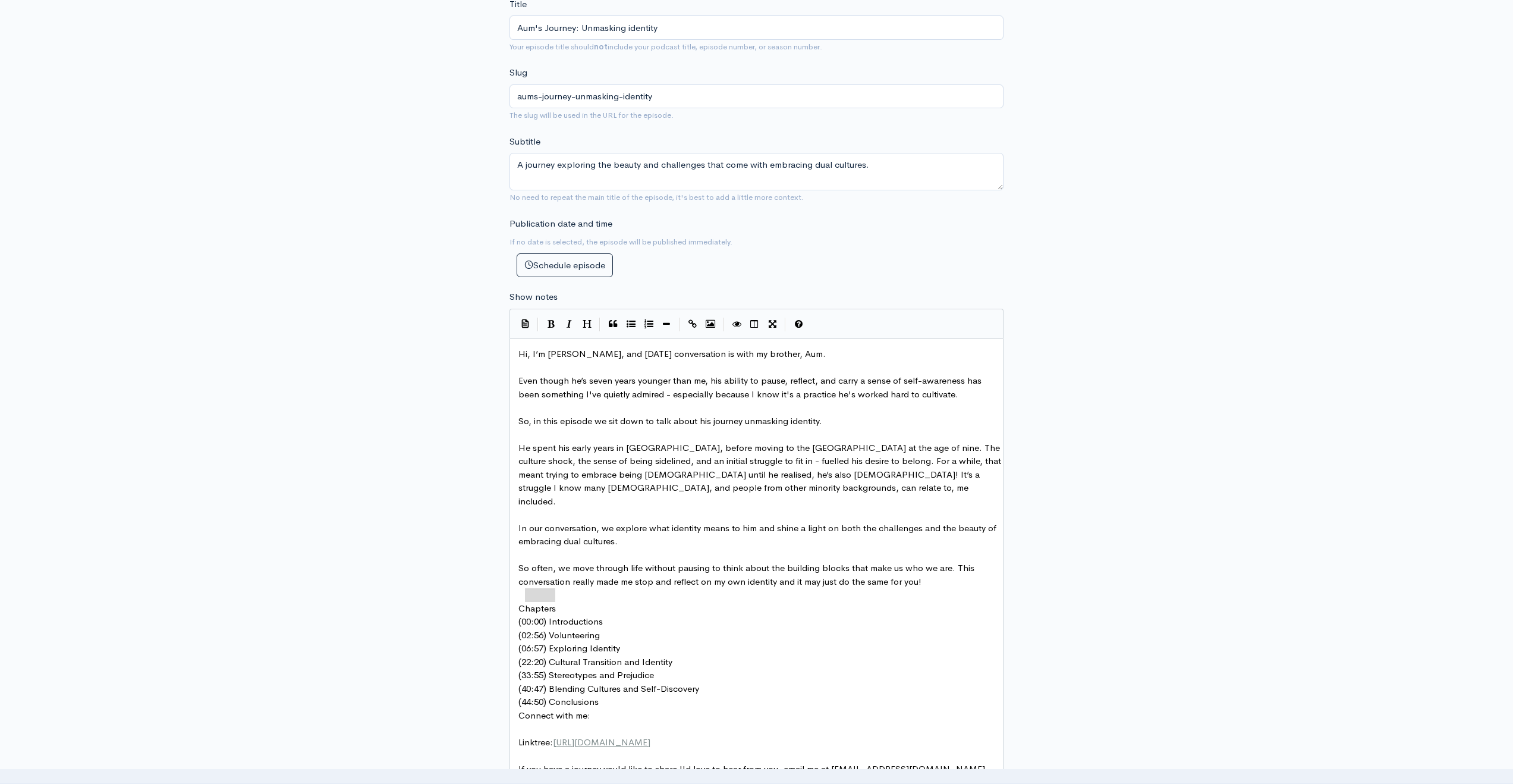
type textarea "Chapters"
drag, startPoint x: 560, startPoint y: 596, endPoint x: 545, endPoint y: 511, distance: 86.3
click at [554, 328] on icon "Bold" at bounding box center [551, 324] width 7 height 9
click at [606, 615] on pre "(00:00) Introductions" at bounding box center [761, 621] width 490 height 13
click at [600, 602] on pre "** Chapters **" at bounding box center [761, 609] width 490 height 13
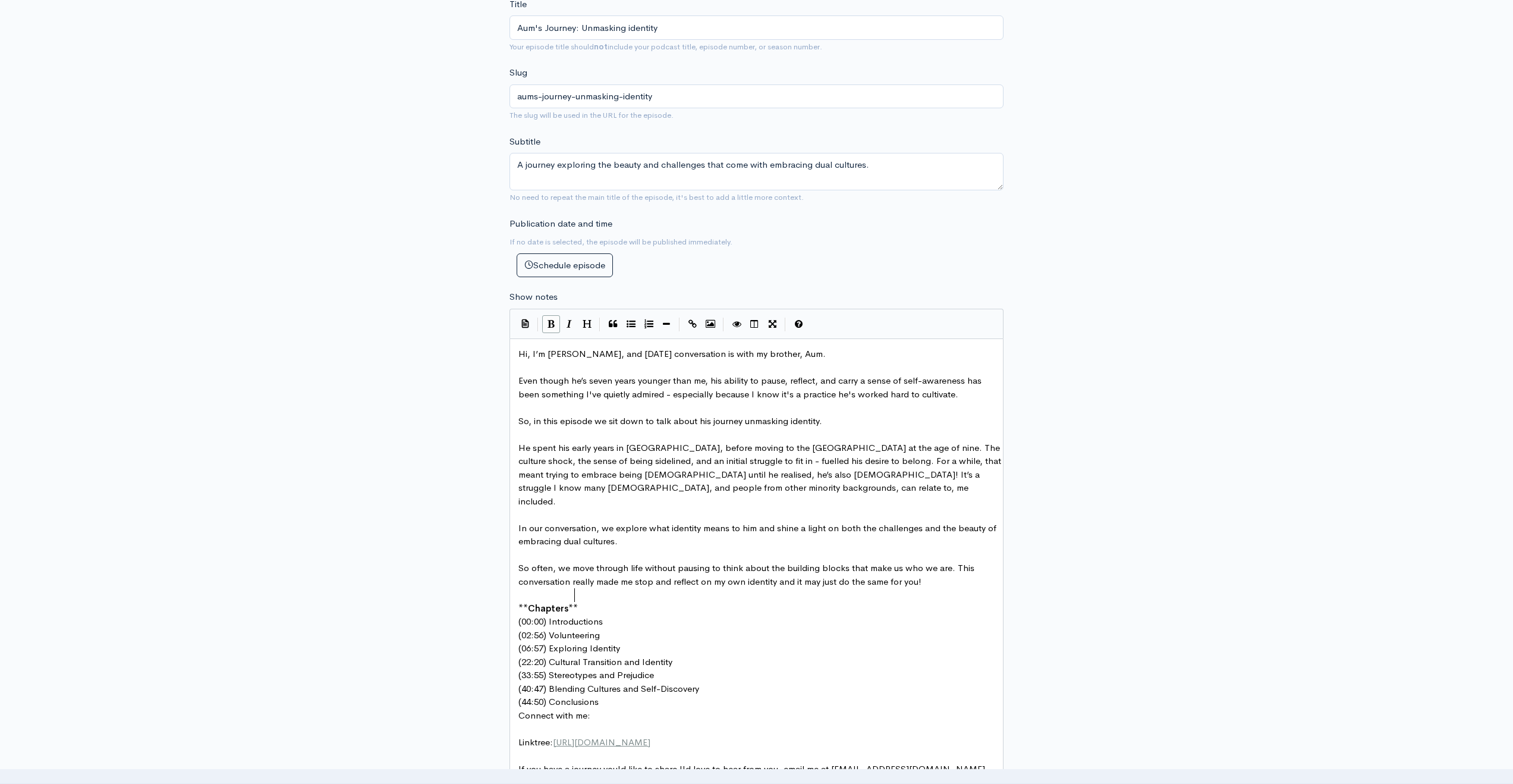
type textarea "\"
click at [612, 629] on pre "(00:00) Introductions" at bounding box center [761, 635] width 490 height 13
click at [609, 655] on pre "(02:56) Volunteering" at bounding box center [761, 662] width 490 height 13
click at [623, 682] on pre "(06:57) Exploring Identity" at bounding box center [761, 689] width 490 height 13
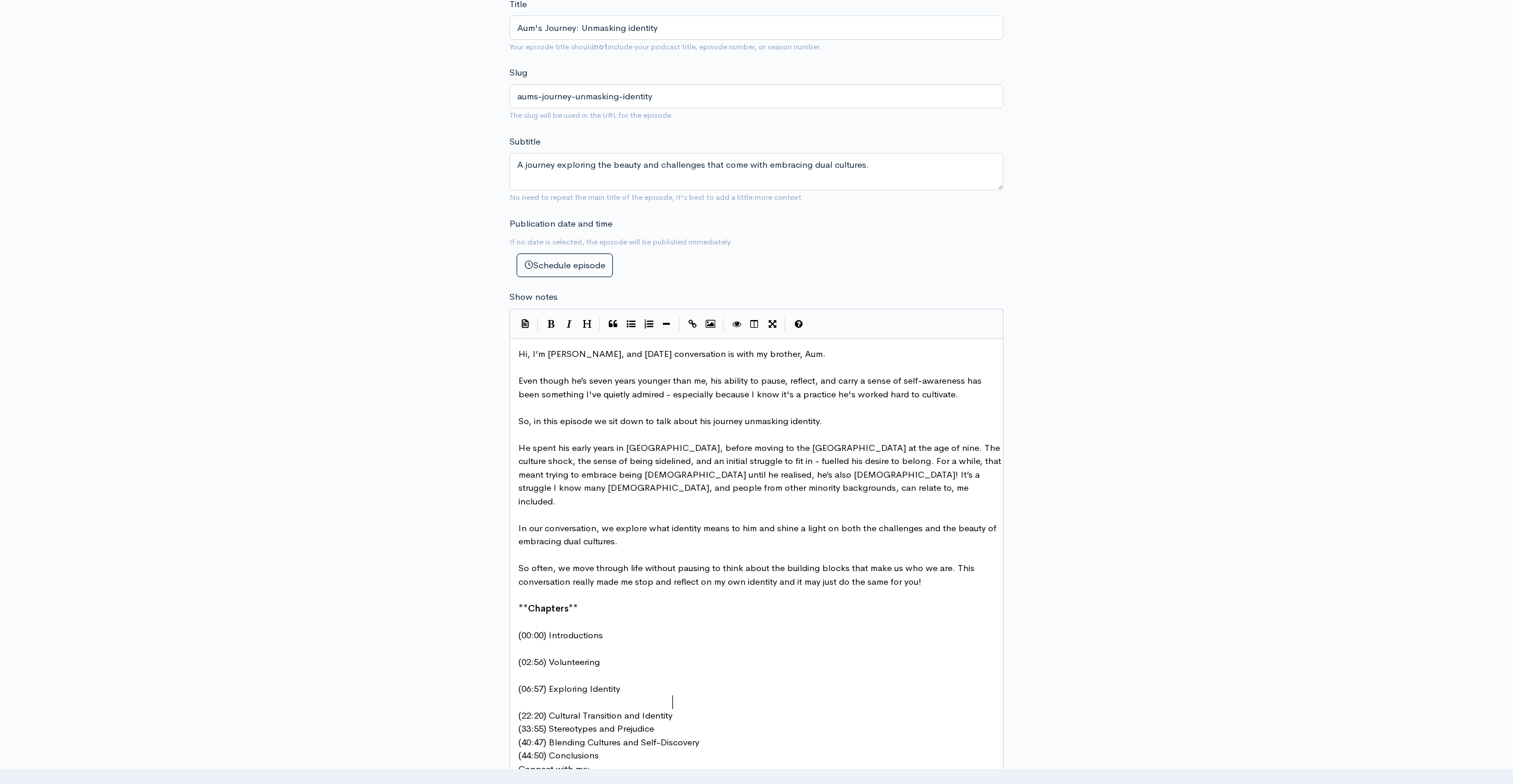
click at [690, 709] on pre "(22:20) Cultural Transition and Identity" at bounding box center [761, 716] width 490 height 13
click at [668, 736] on pre "(33:55) Stereotypes and Prejudice" at bounding box center [761, 742] width 490 height 13
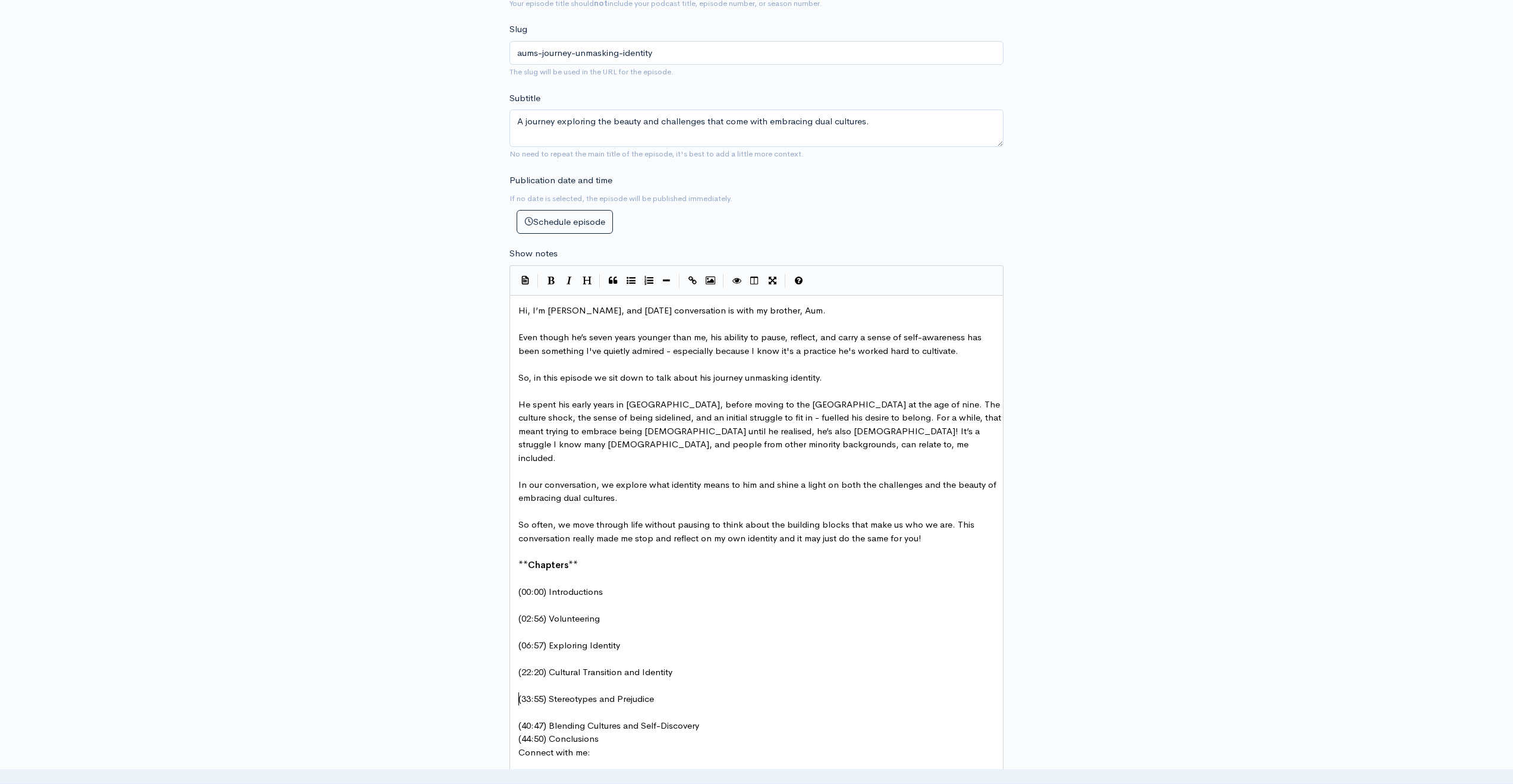
scroll to position [520, 0]
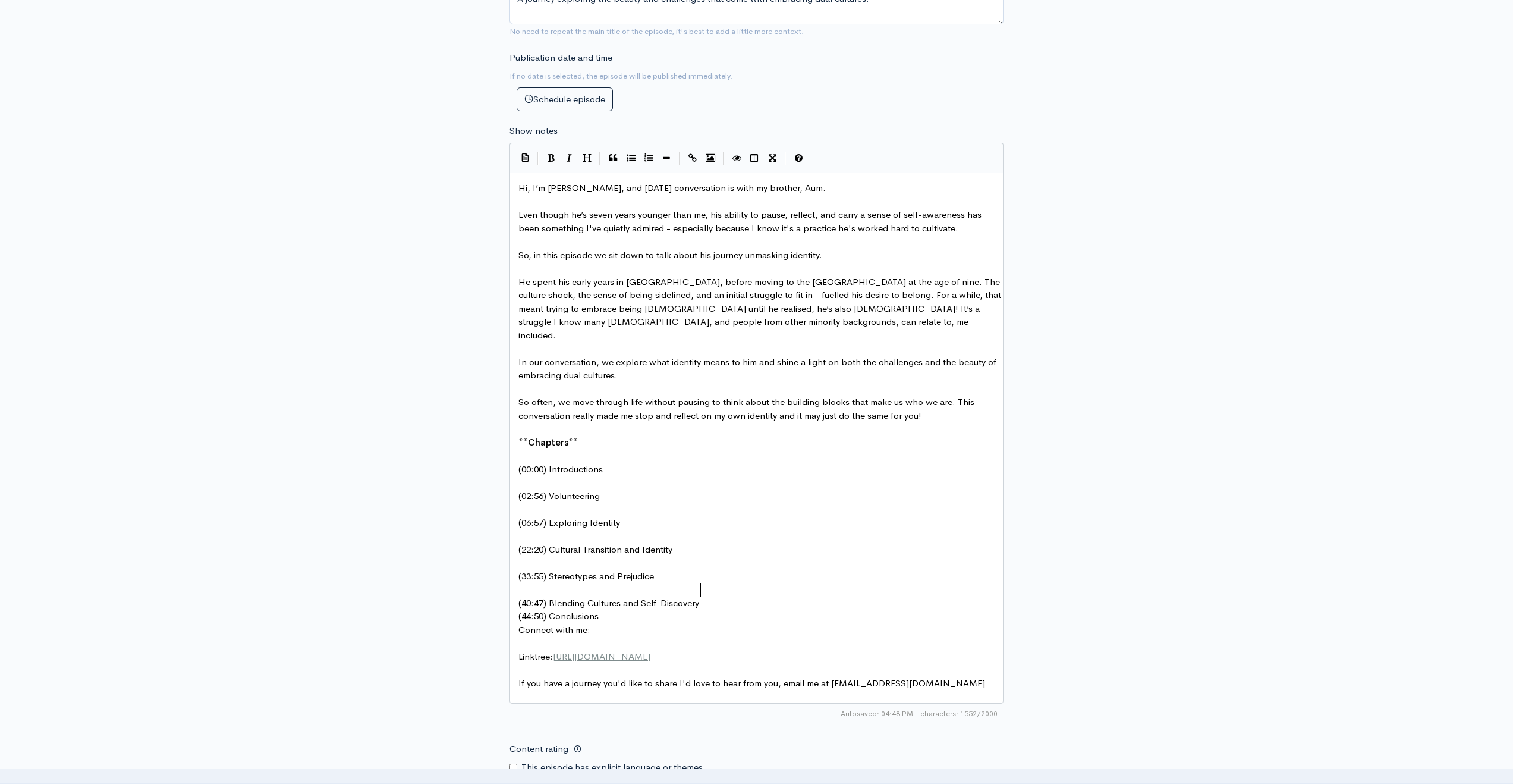
click at [707, 597] on pre "(40:47) Blending Cultures and Self-Discovery" at bounding box center [761, 603] width 490 height 13
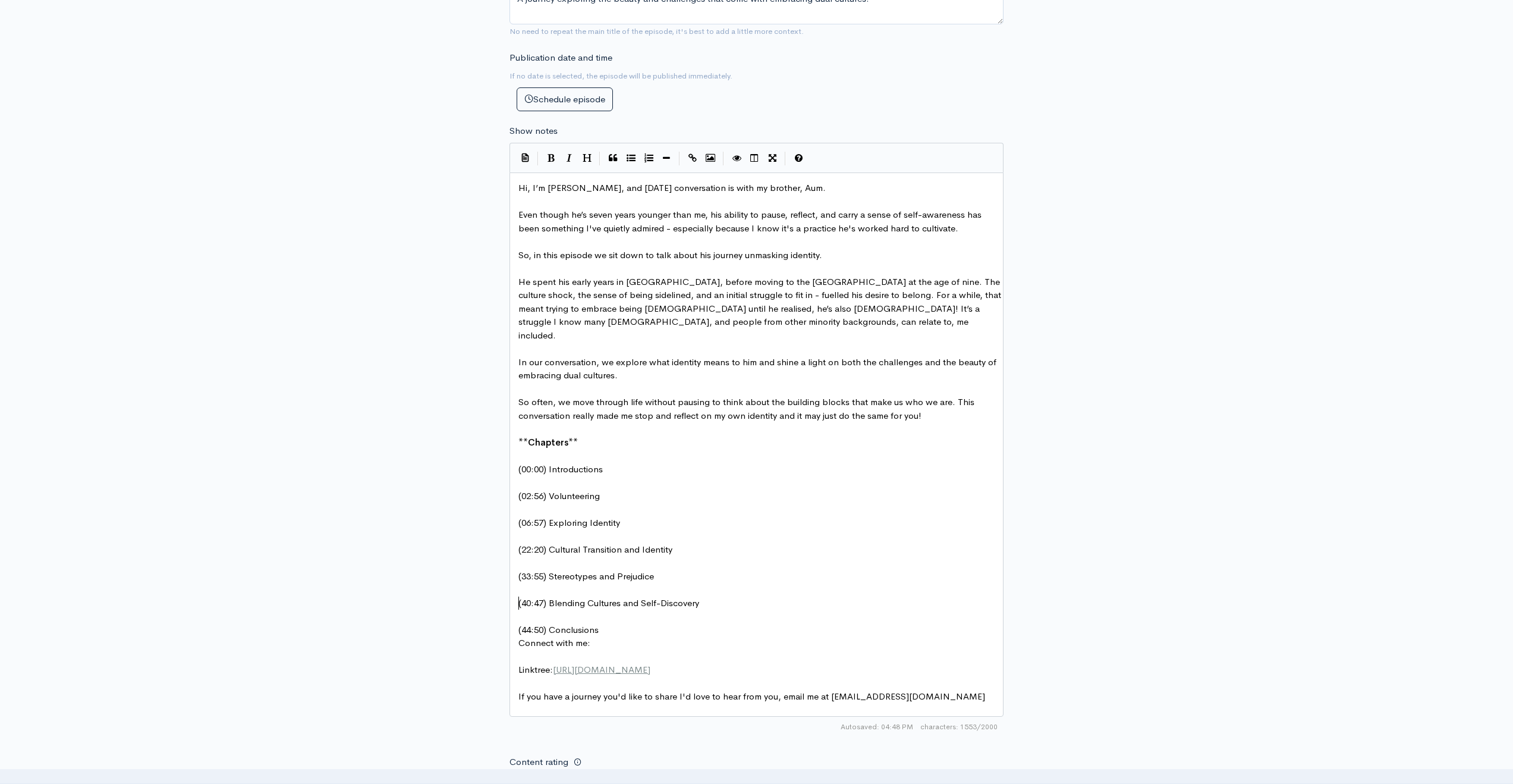
click at [644, 623] on pre "(44:50) Conclusions" at bounding box center [761, 630] width 490 height 13
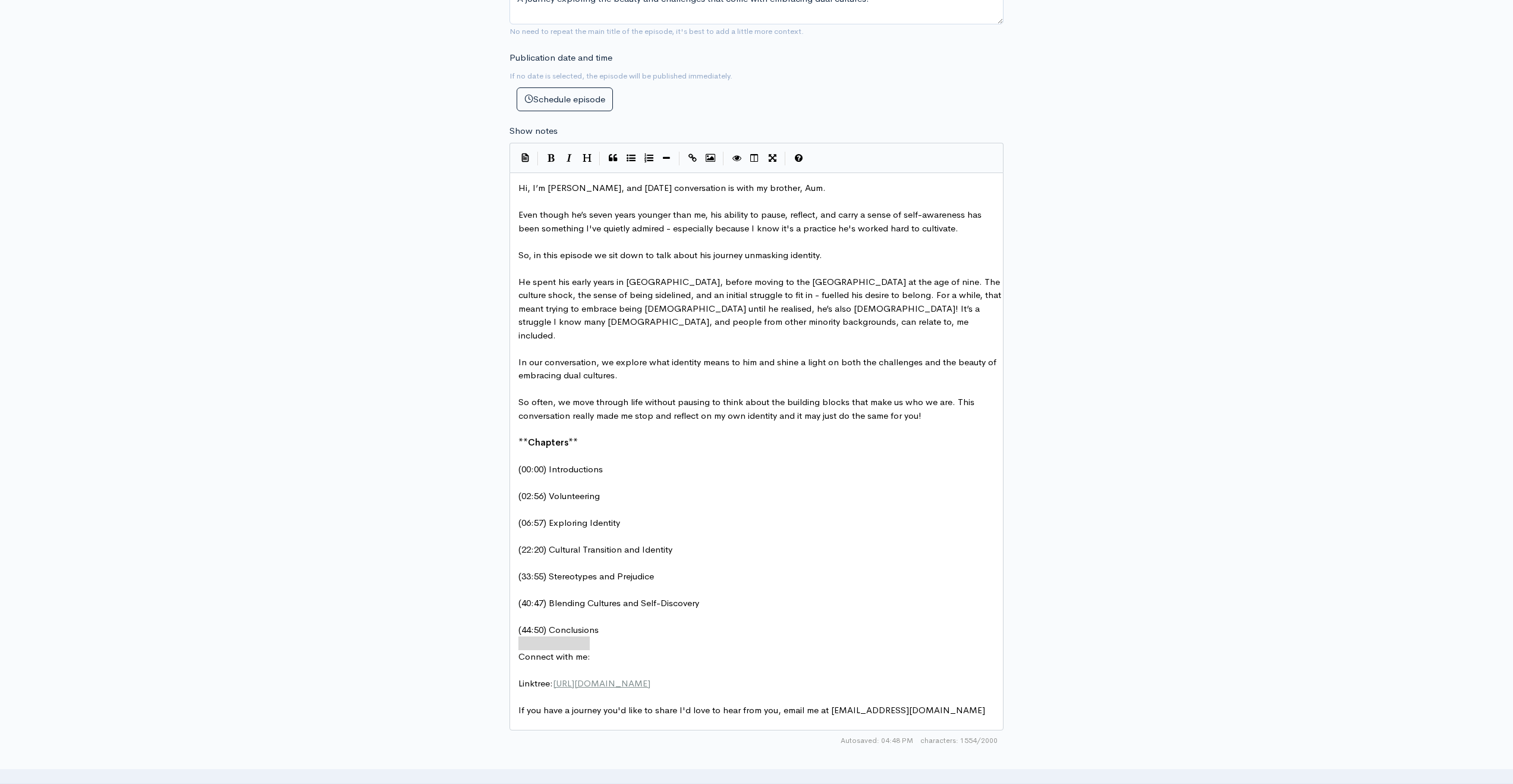
drag, startPoint x: 612, startPoint y: 644, endPoint x: 517, endPoint y: 642, distance: 95.0
type textarea "Connect with me:"
click at [551, 161] on icon "Bold" at bounding box center [551, 158] width 7 height 9
click at [775, 449] on pre "​" at bounding box center [761, 456] width 490 height 13
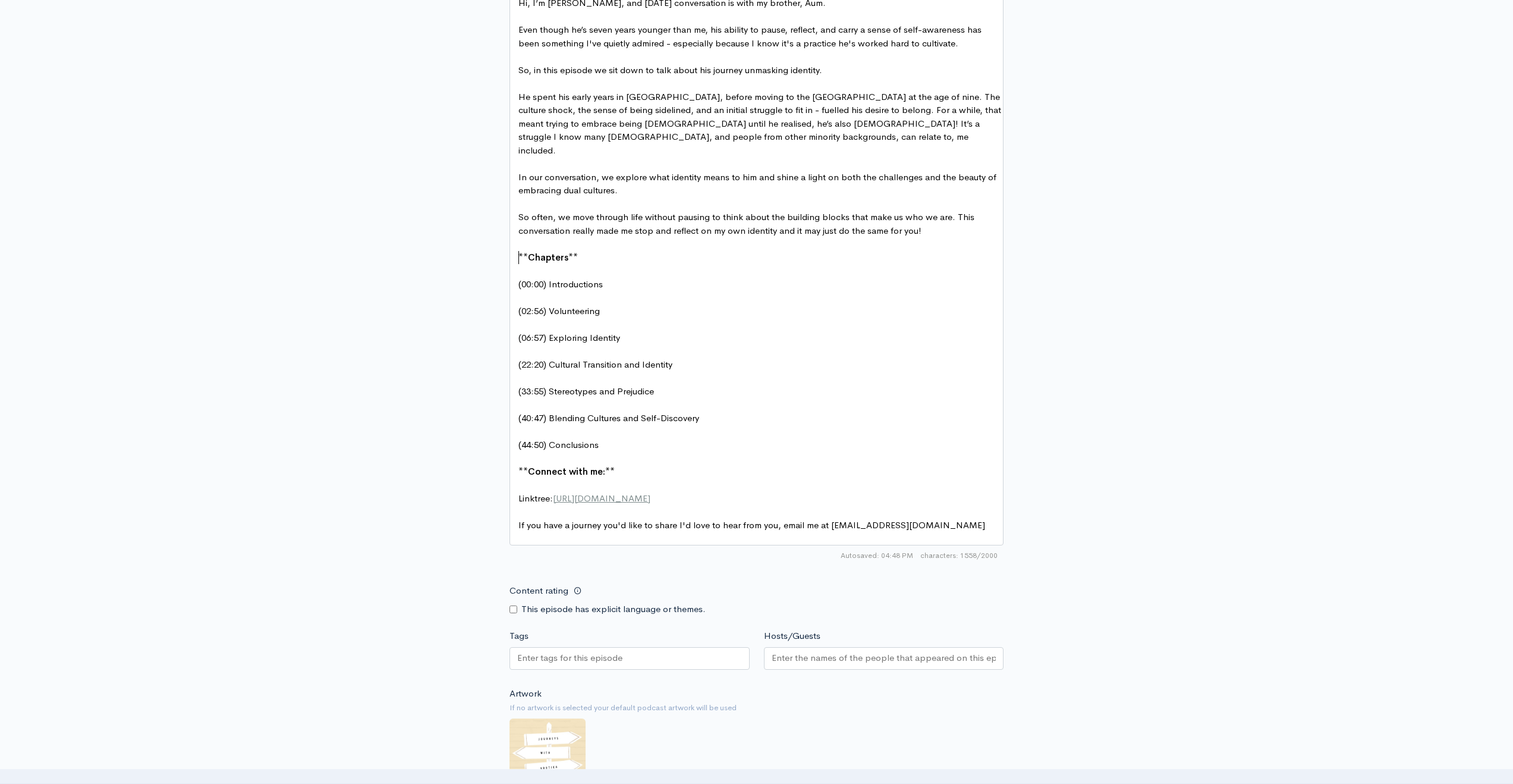
click at [582, 659] on input "Tags" at bounding box center [571, 658] width 107 height 13
type input "identity"
type input "culture"
type input "dual cultures"
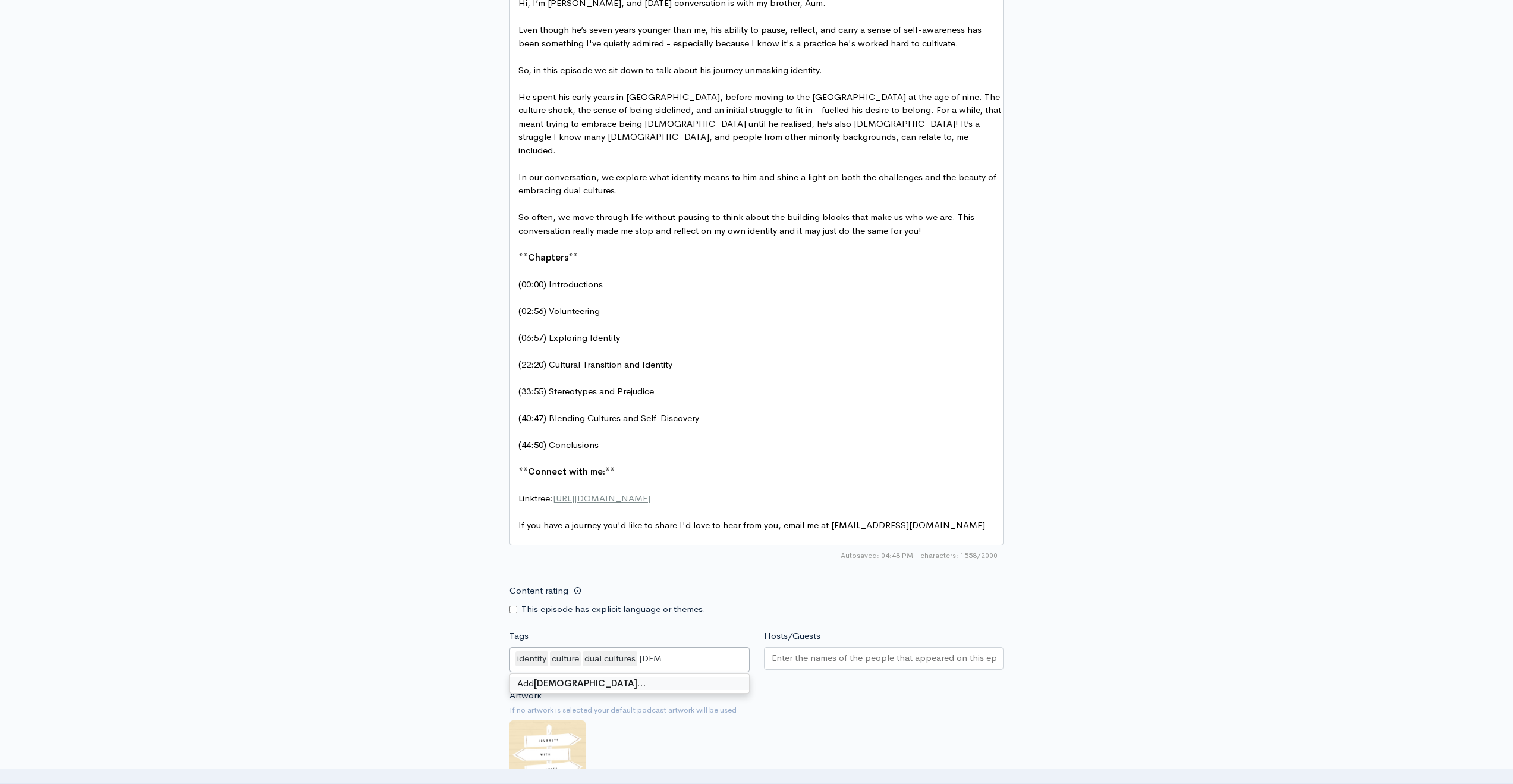
type input "british"
type input "british indian"
type input "journeys"
click at [793, 653] on input "Hosts/Guests" at bounding box center [884, 658] width 224 height 13
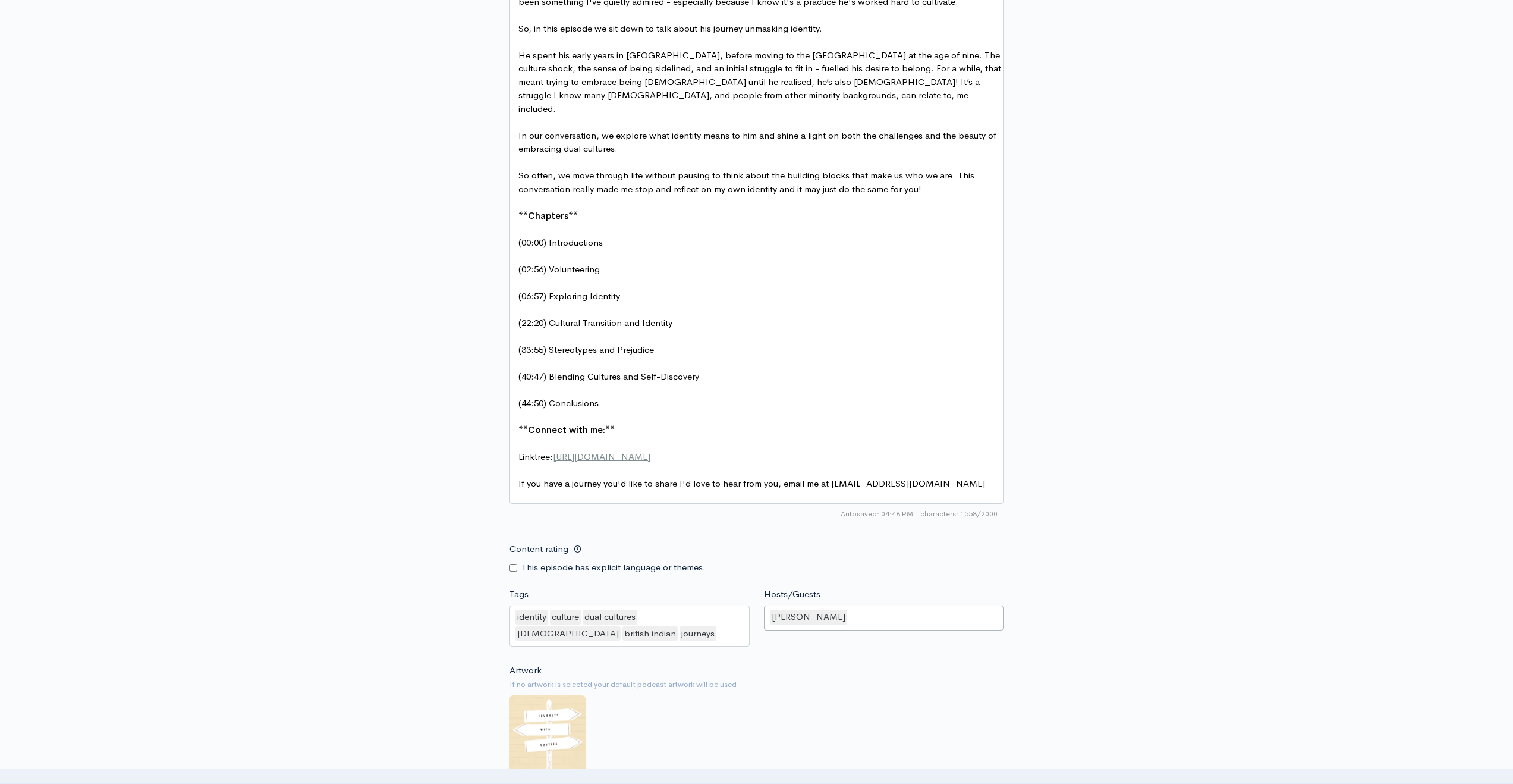
scroll to position [951, 0]
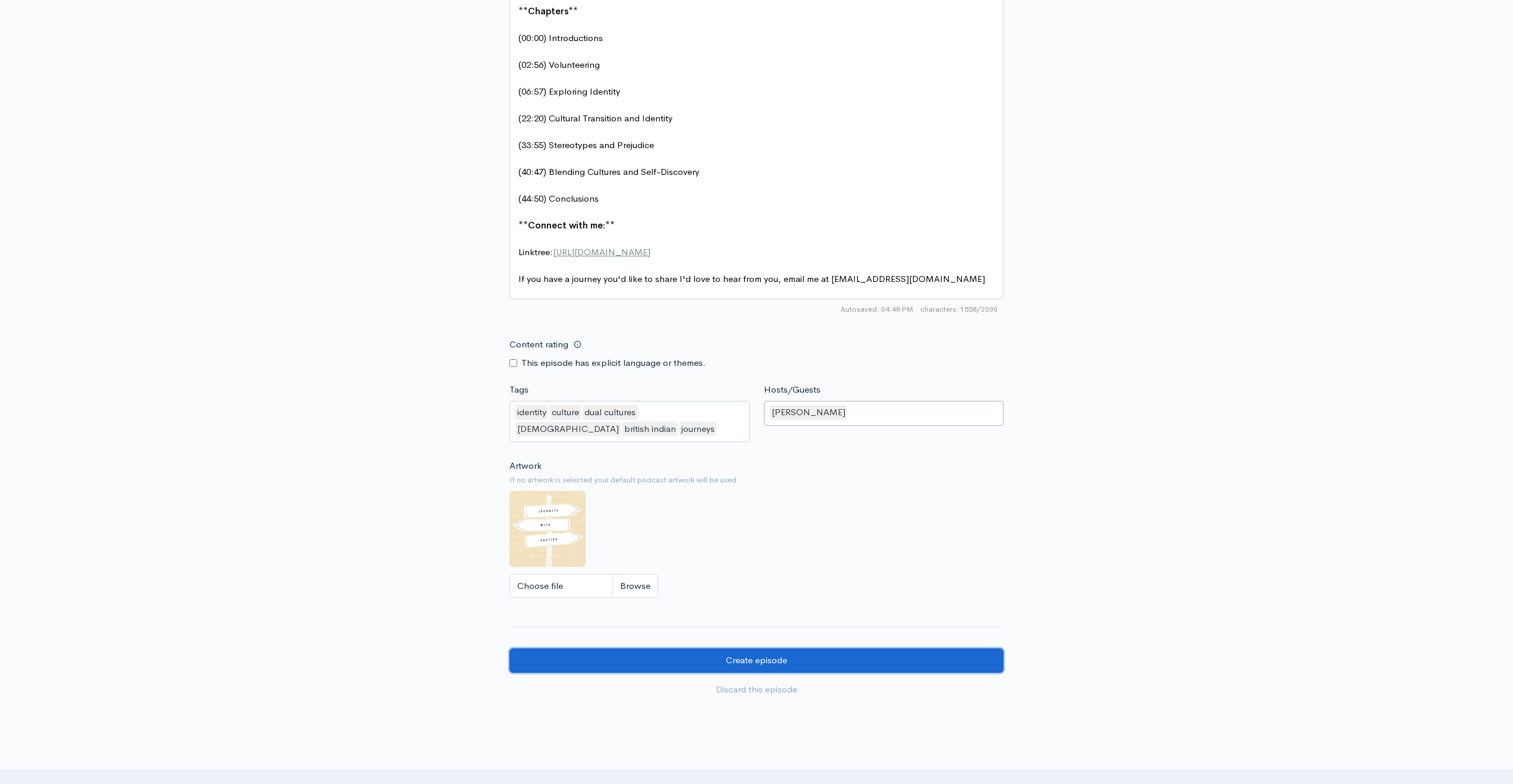
click at [716, 659] on input "Create episode" at bounding box center [756, 660] width 494 height 25
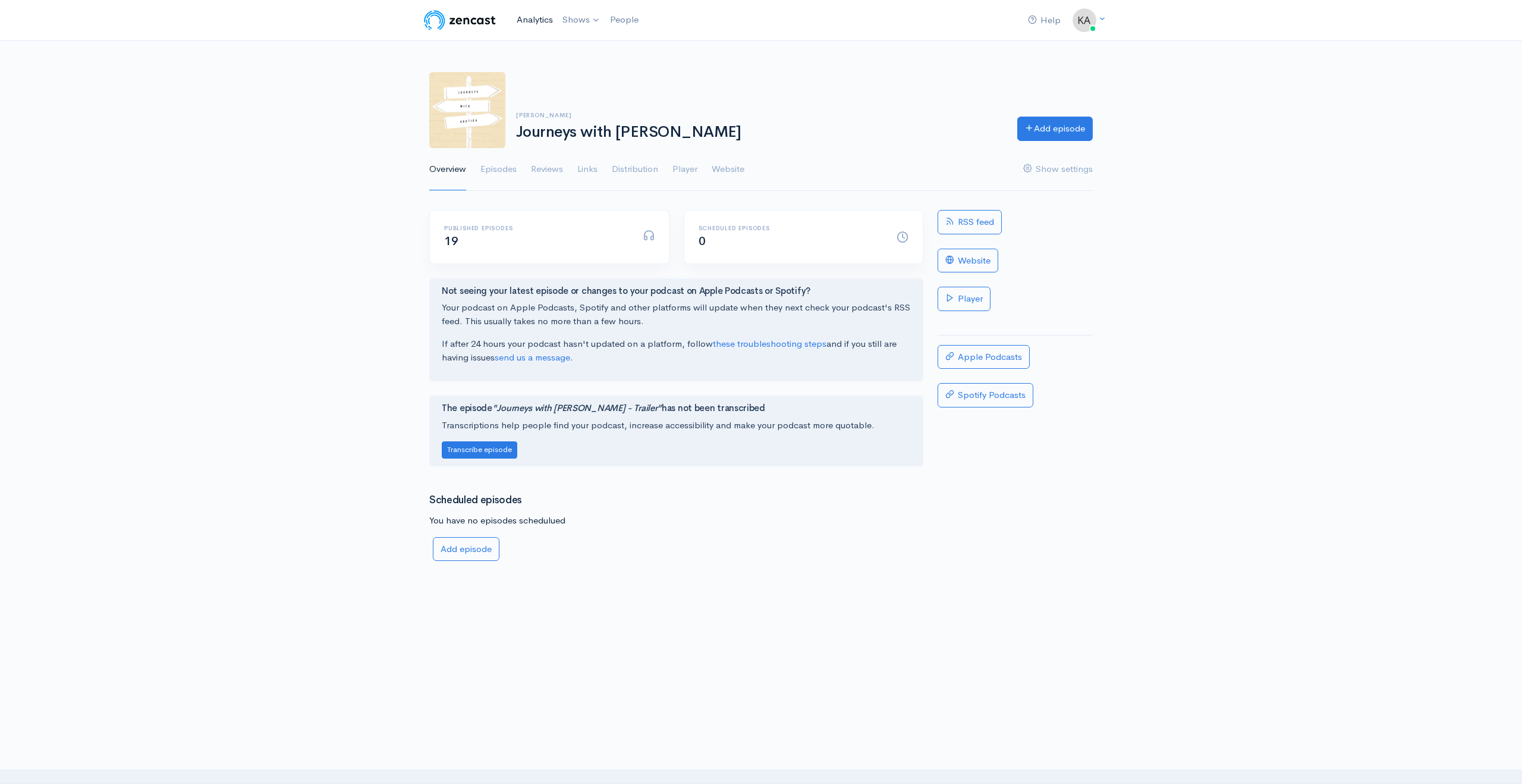
click at [537, 13] on link "Analytics" at bounding box center [535, 20] width 46 height 25
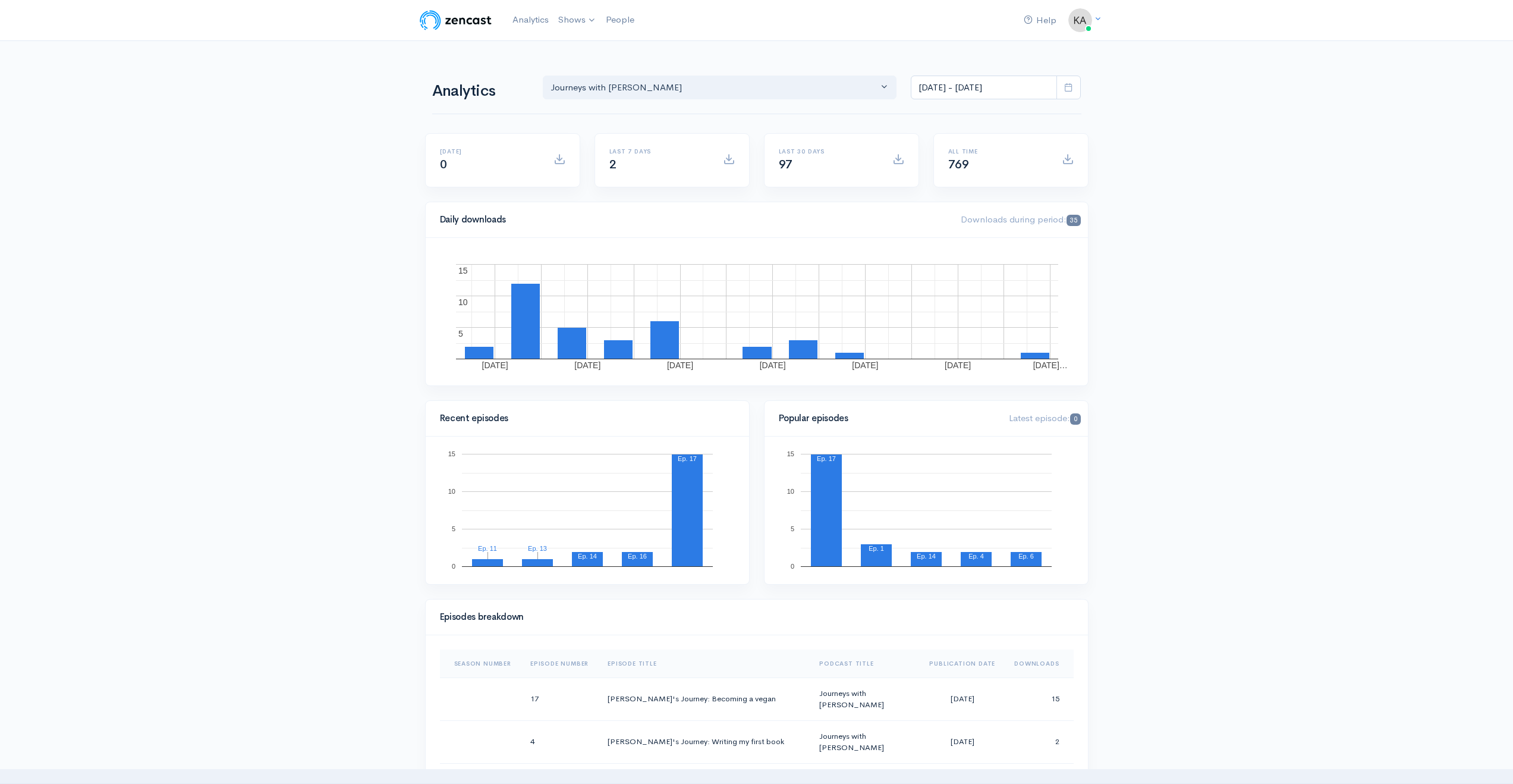
click at [1071, 89] on icon at bounding box center [1069, 87] width 9 height 9
click at [940, 247] on li "All time" at bounding box center [953, 242] width 83 height 19
type input "[DATE] - [DATE]"
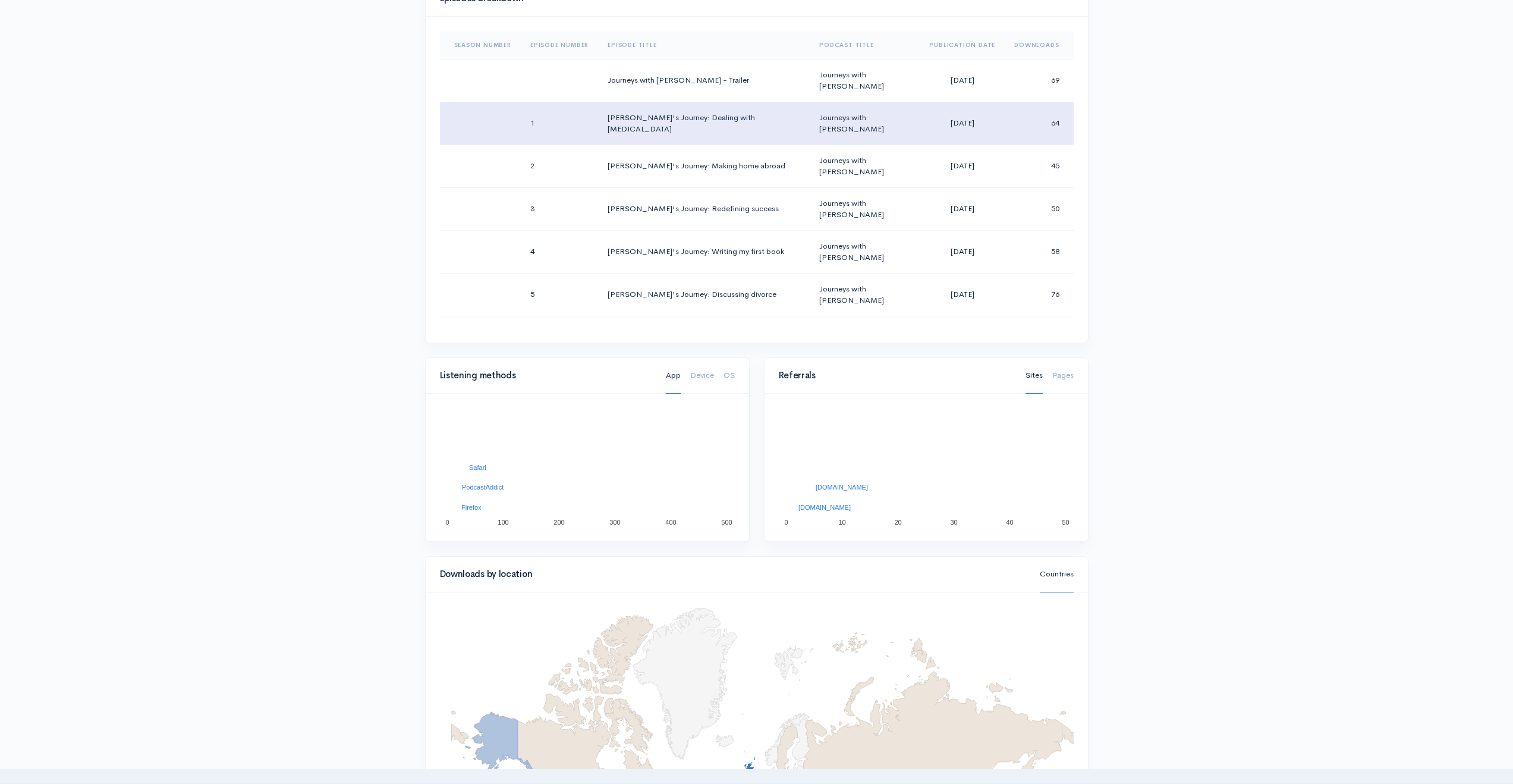
scroll to position [1020, 0]
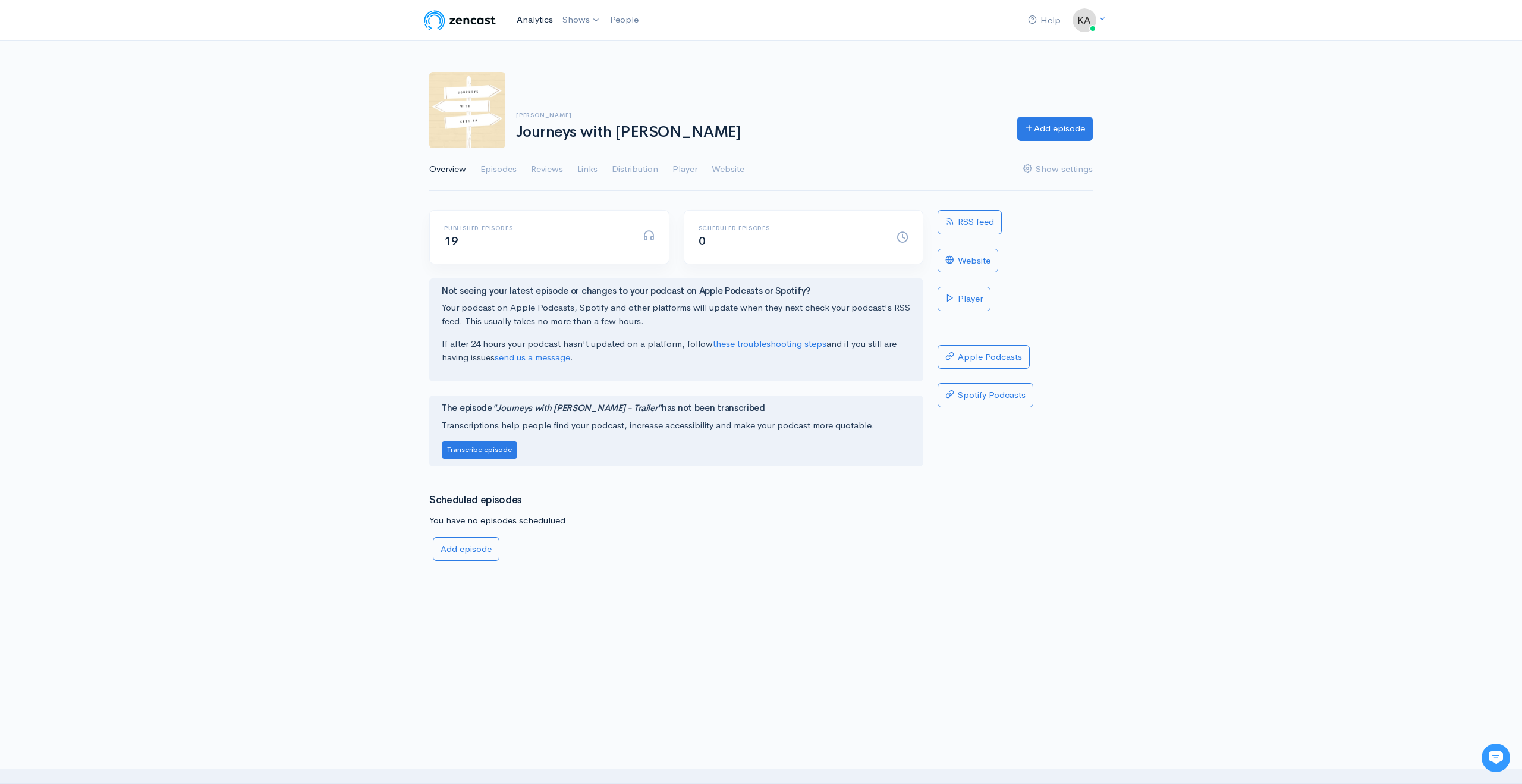
click at [531, 23] on link "Analytics" at bounding box center [535, 20] width 46 height 25
